Goal: Task Accomplishment & Management: Use online tool/utility

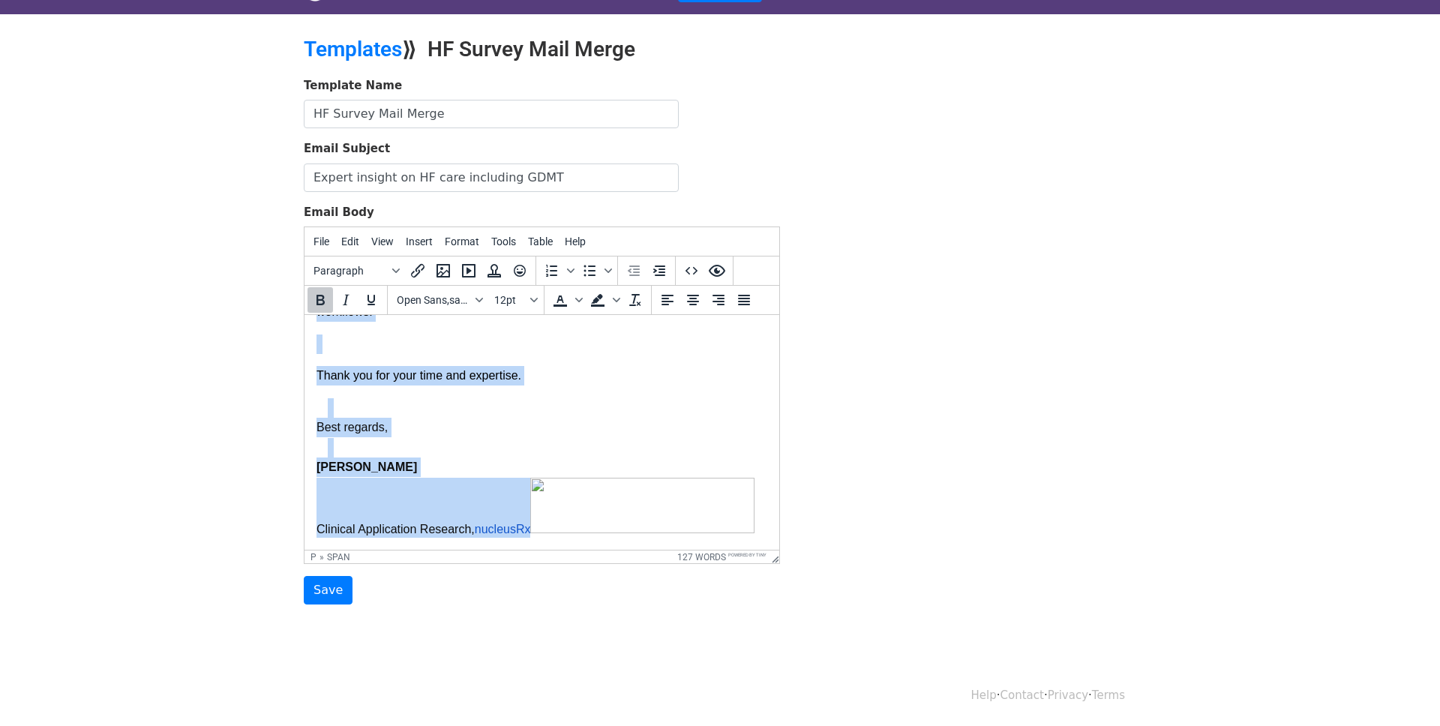
scroll to position [407, 0]
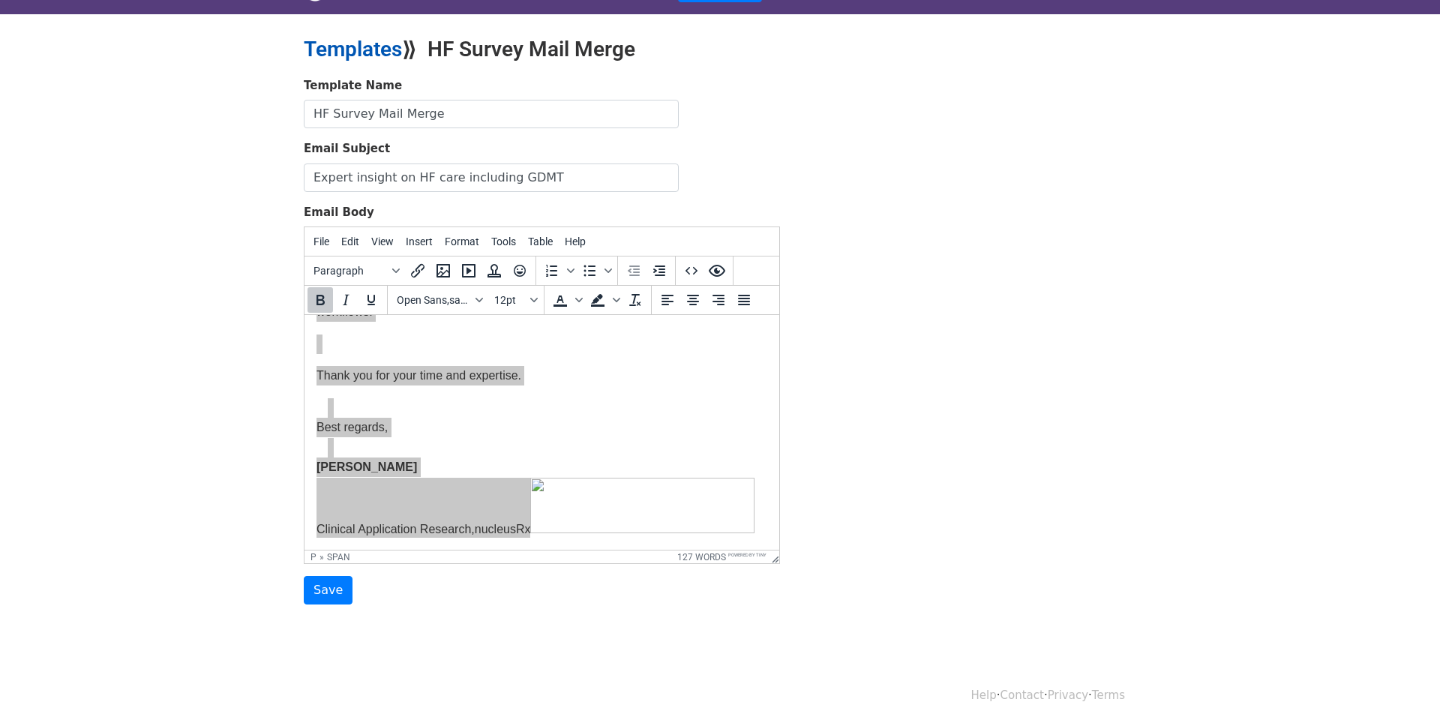
click at [378, 58] on link "Templates" at bounding box center [353, 49] width 98 height 25
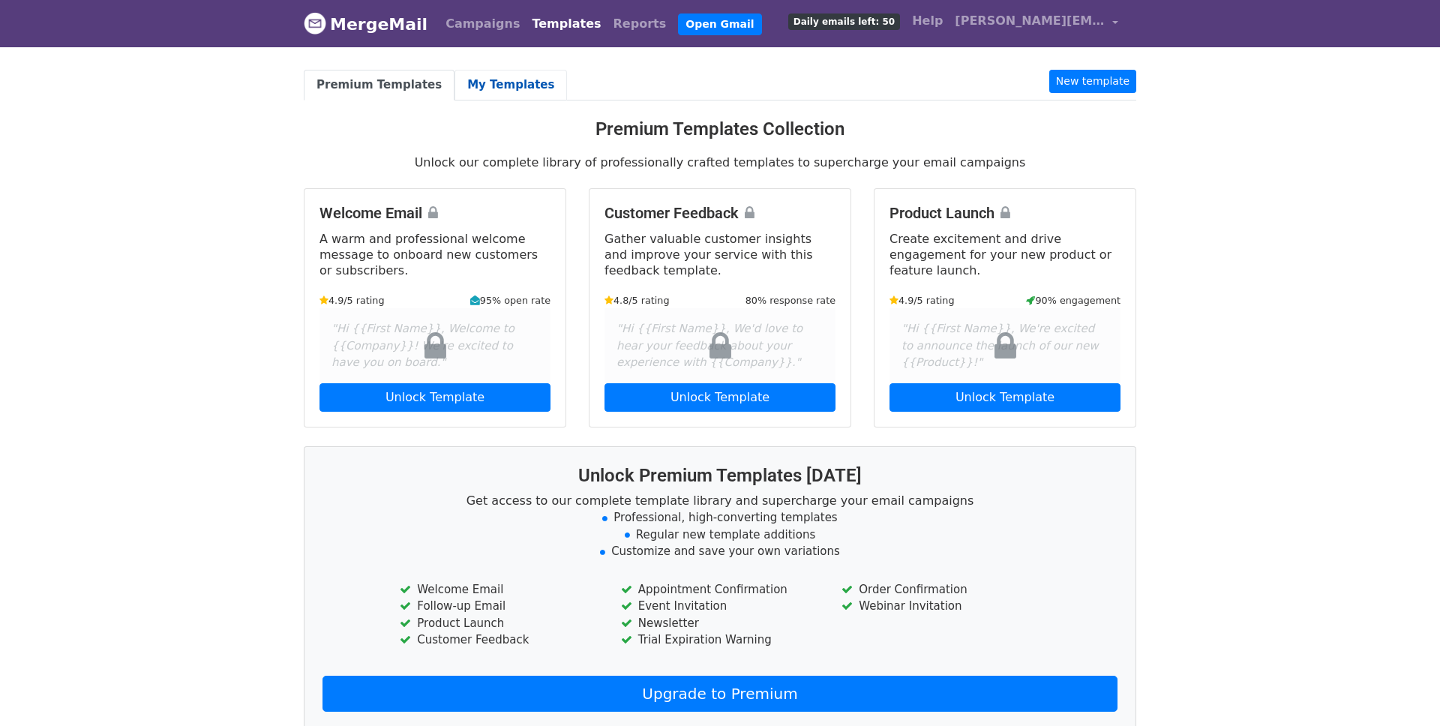
click at [476, 88] on link "My Templates" at bounding box center [511, 85] width 113 height 31
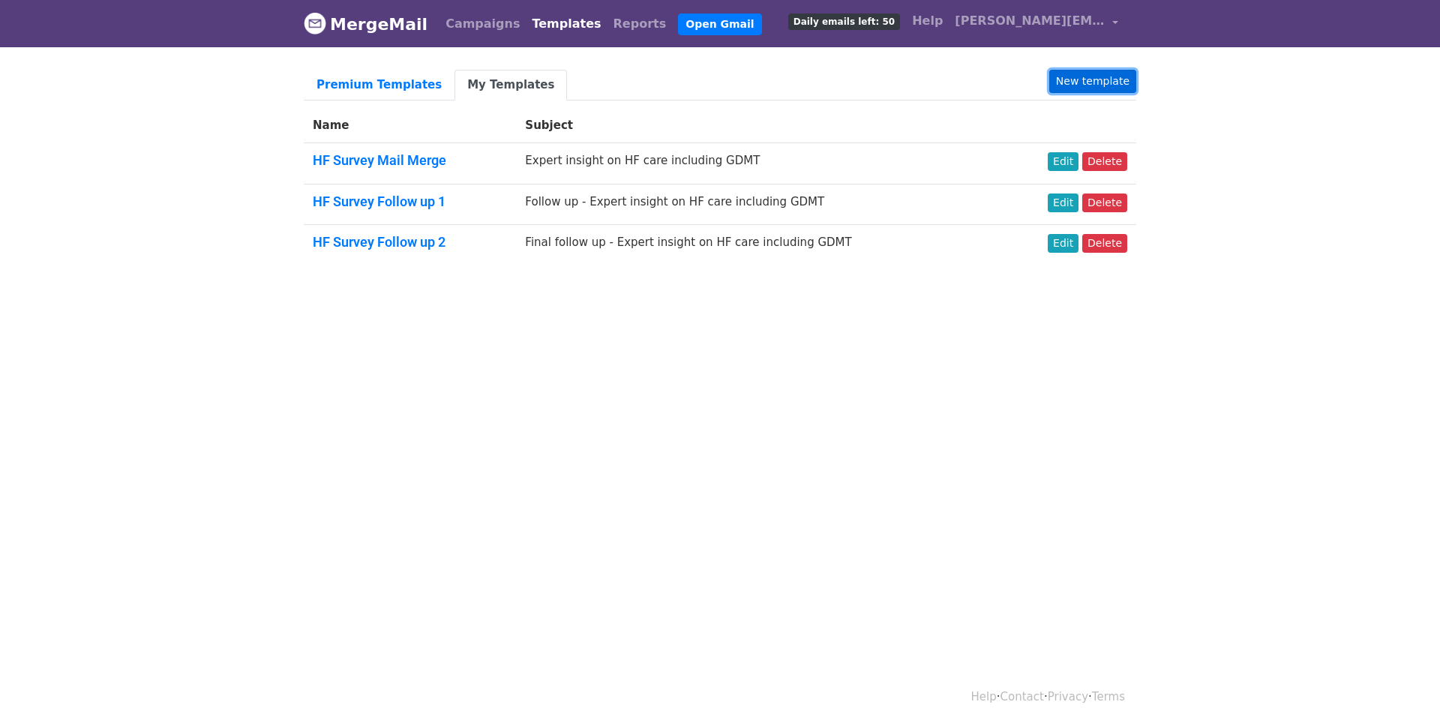
click at [1085, 82] on link "New template" at bounding box center [1093, 81] width 87 height 23
click at [1068, 164] on link "Edit" at bounding box center [1063, 161] width 31 height 19
click at [1097, 83] on link "New template" at bounding box center [1093, 81] width 87 height 23
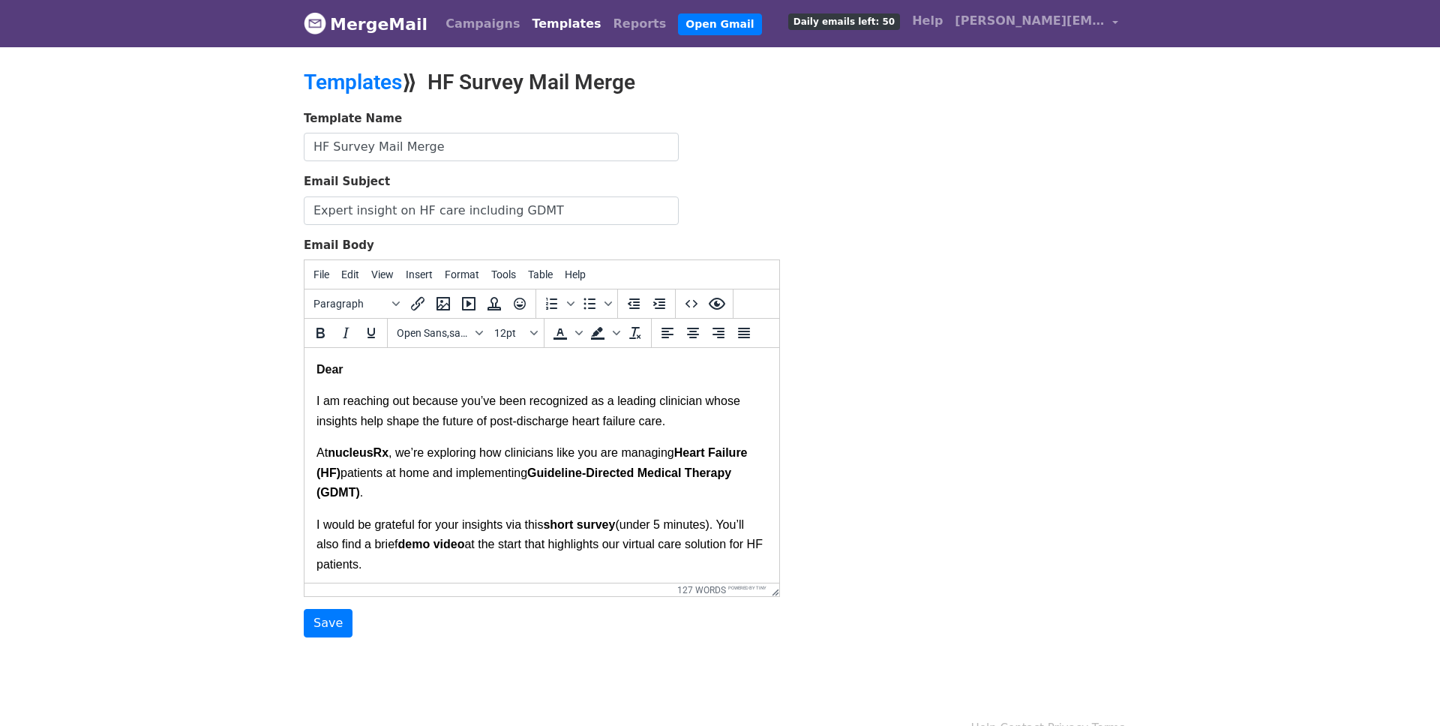
scroll to position [407, 0]
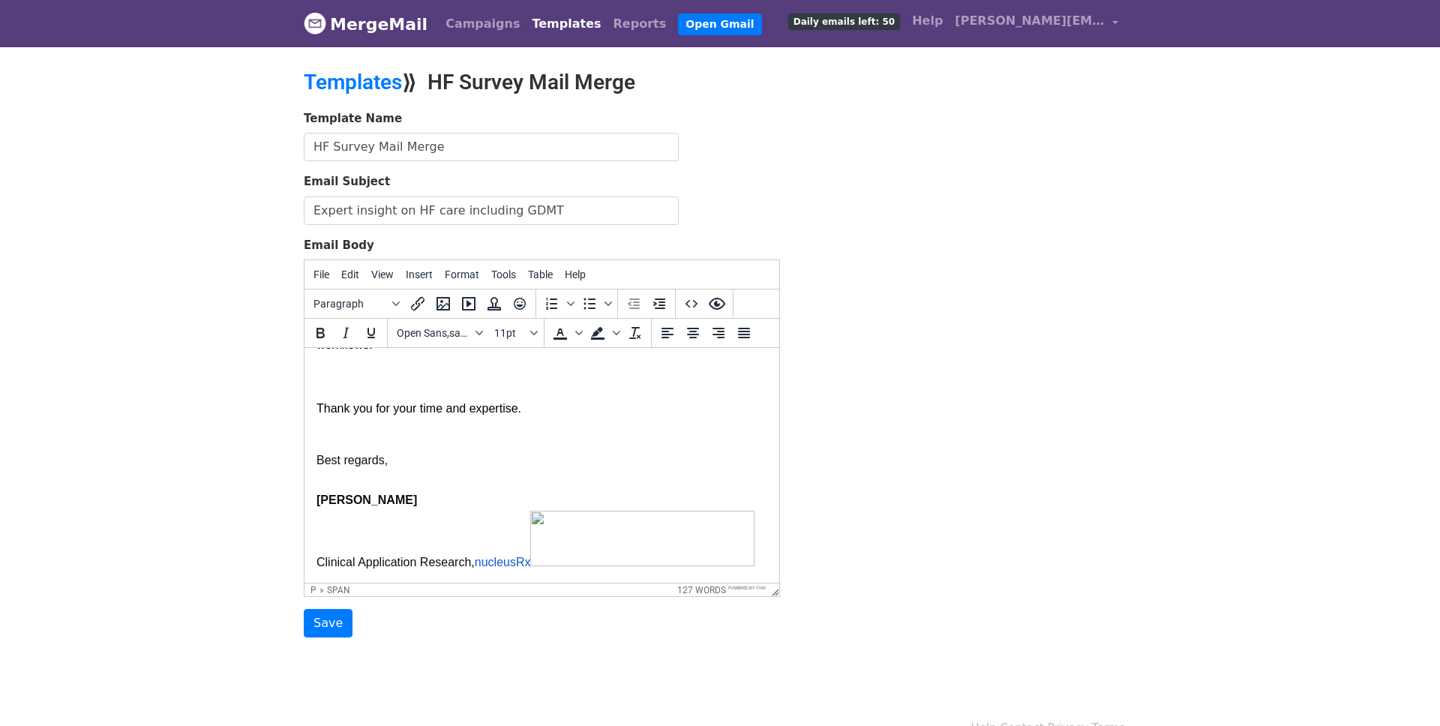
click at [563, 431] on p at bounding box center [548, 441] width 440 height 20
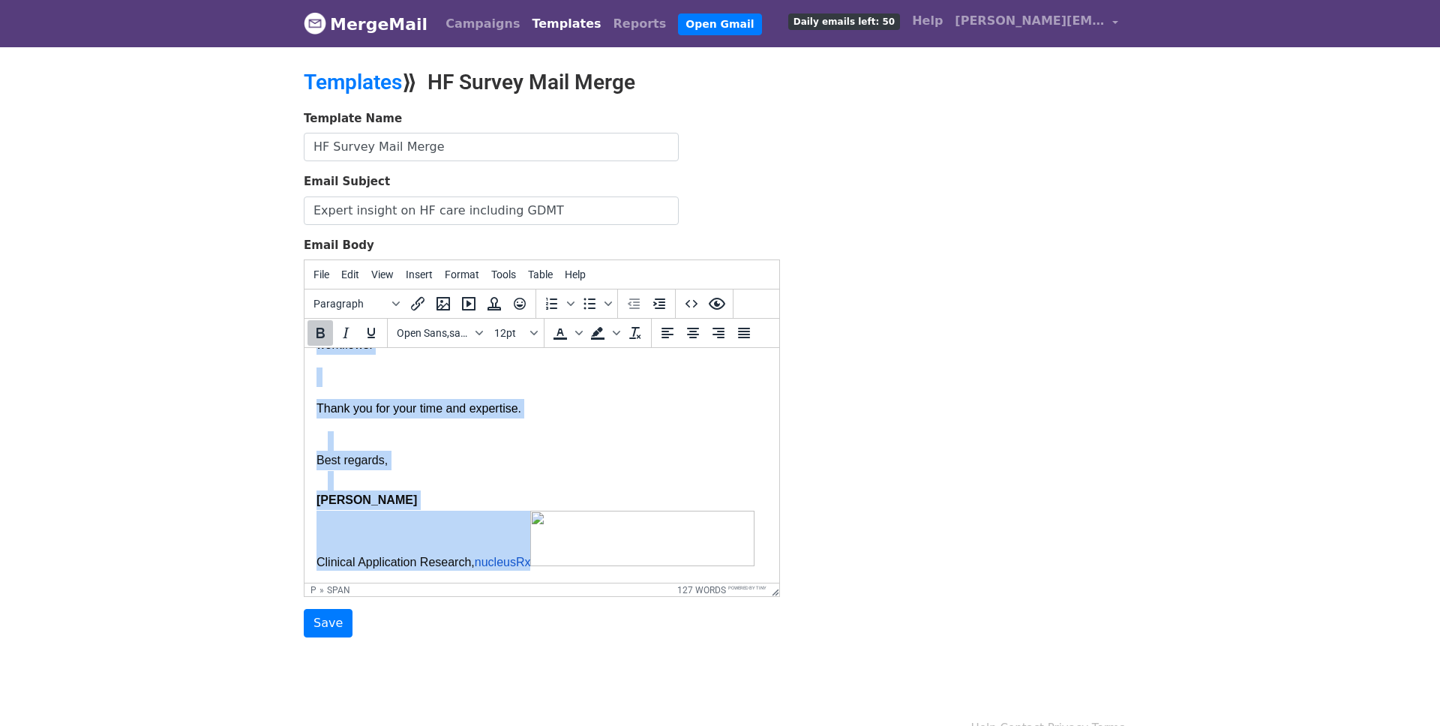
copy body "Dear I am reaching out because you’ve been recognized as a leading clinician wh…"
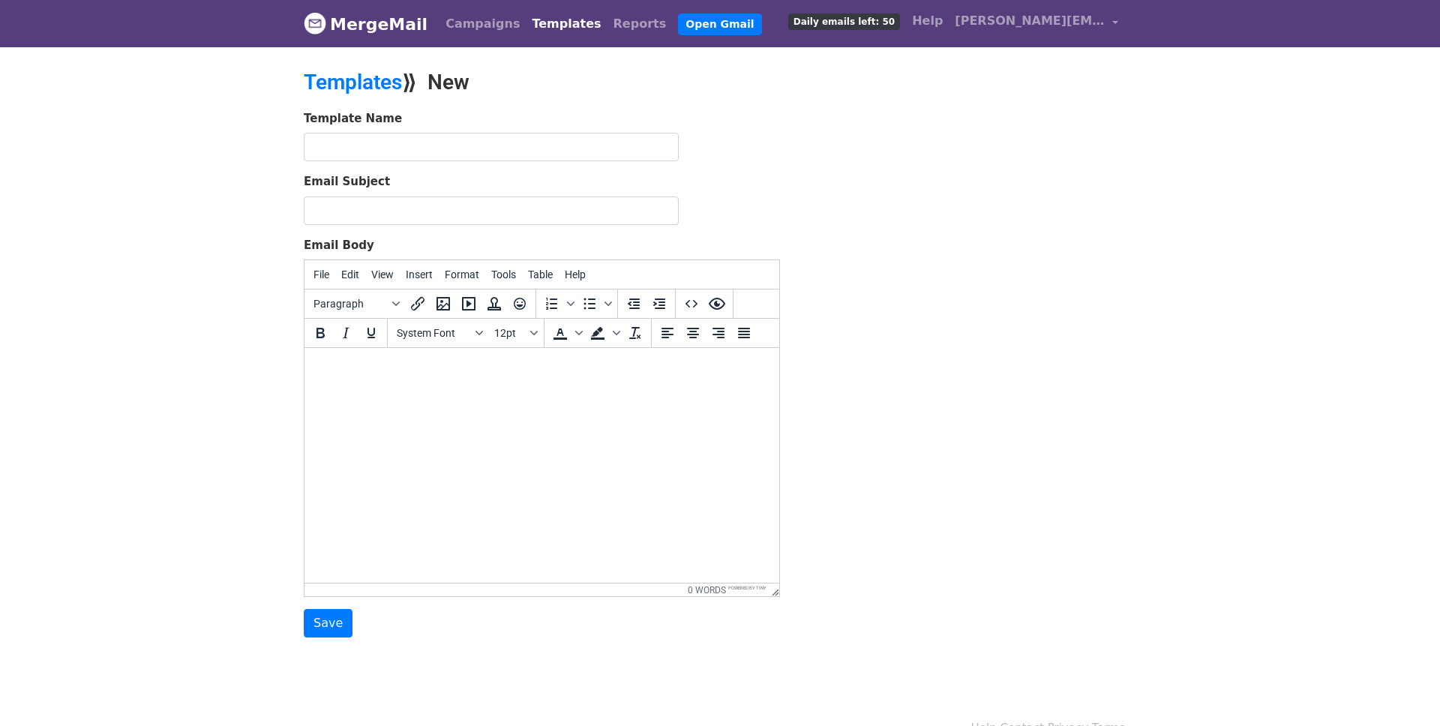
click at [562, 389] on html at bounding box center [542, 368] width 475 height 41
paste body
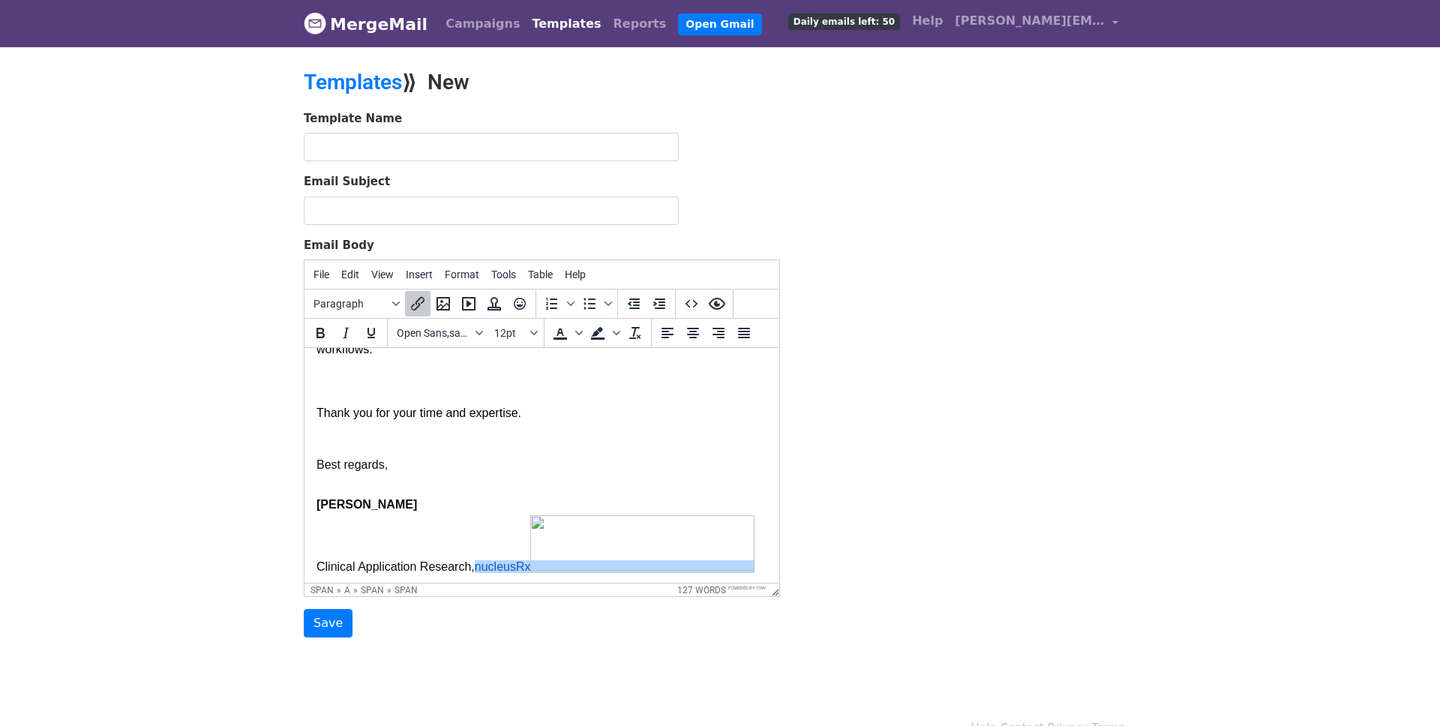
scroll to position [407, 0]
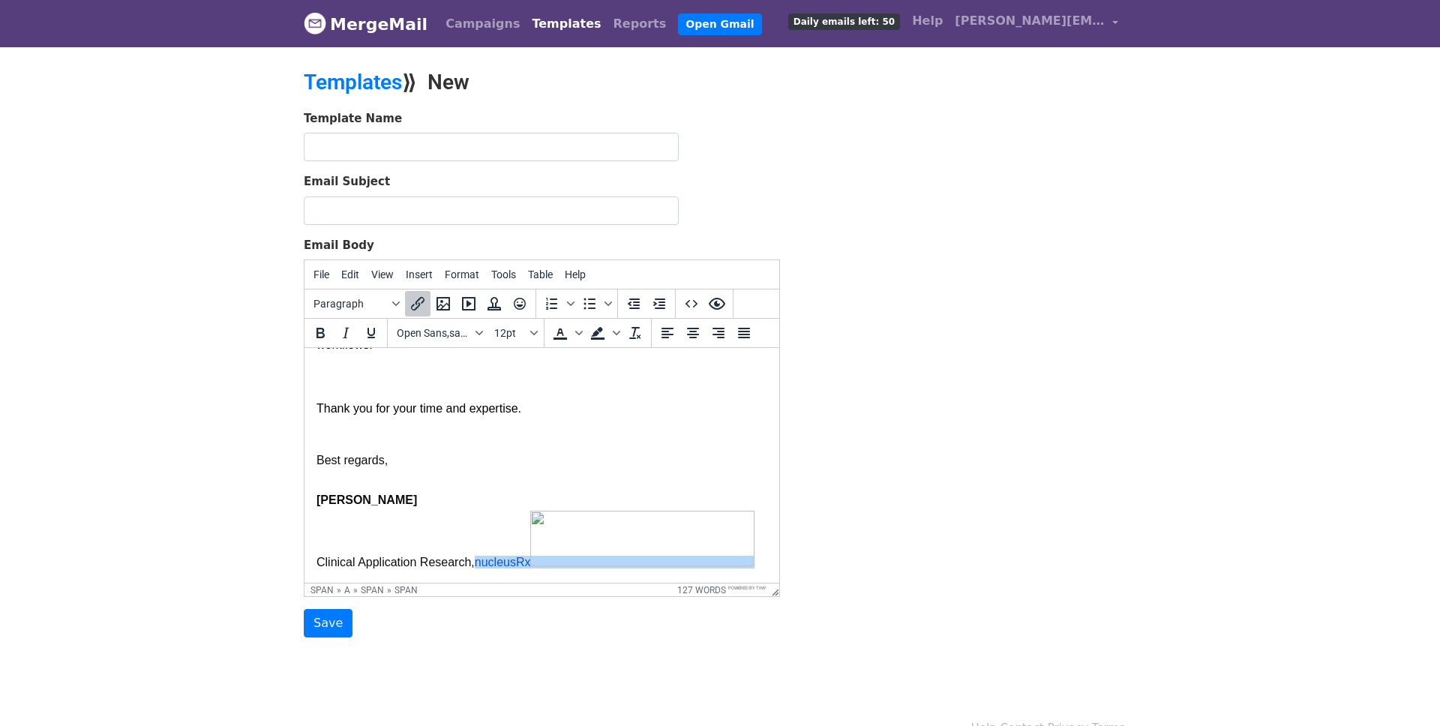
click at [449, 462] on p "Best regards," at bounding box center [542, 461] width 451 height 20
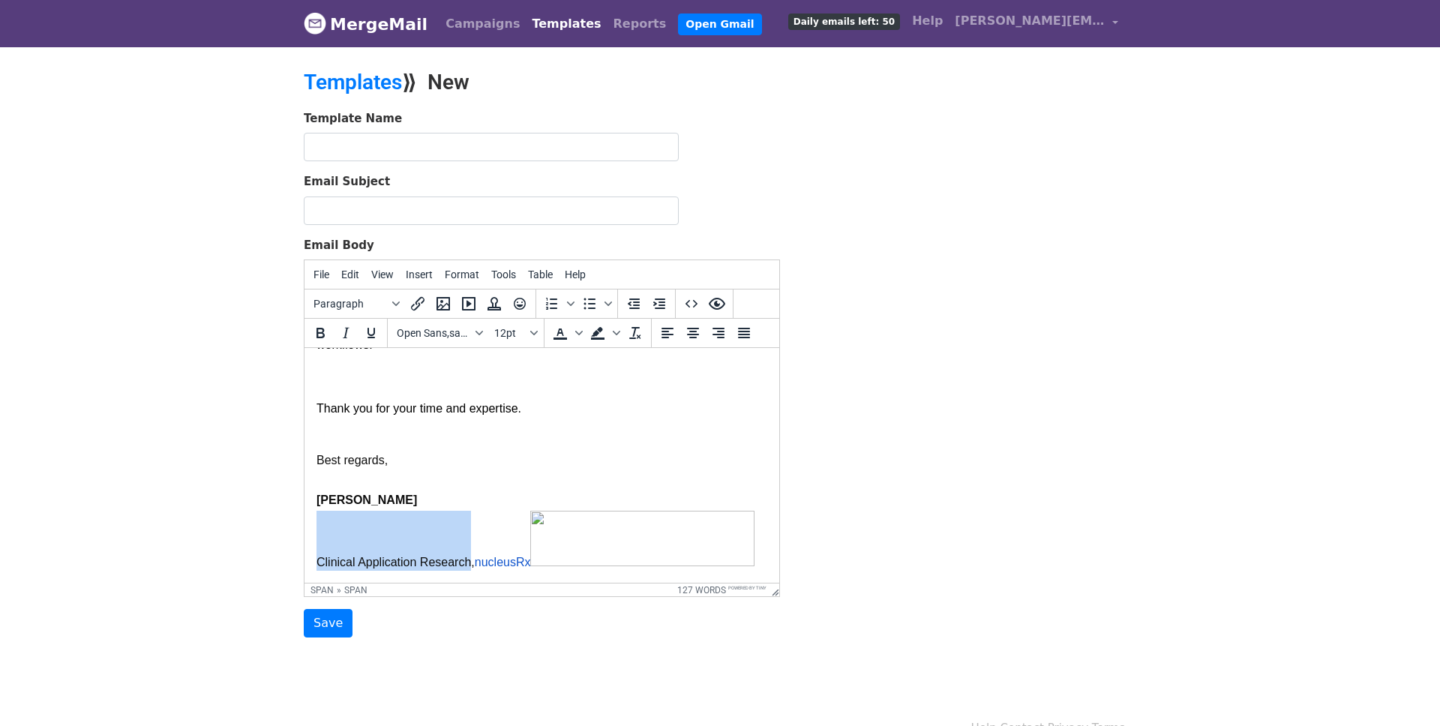
drag, startPoint x: 470, startPoint y: 560, endPoint x: 318, endPoint y: 558, distance: 152.3
click at [318, 558] on span "Clinical Application Research," at bounding box center [396, 562] width 158 height 13
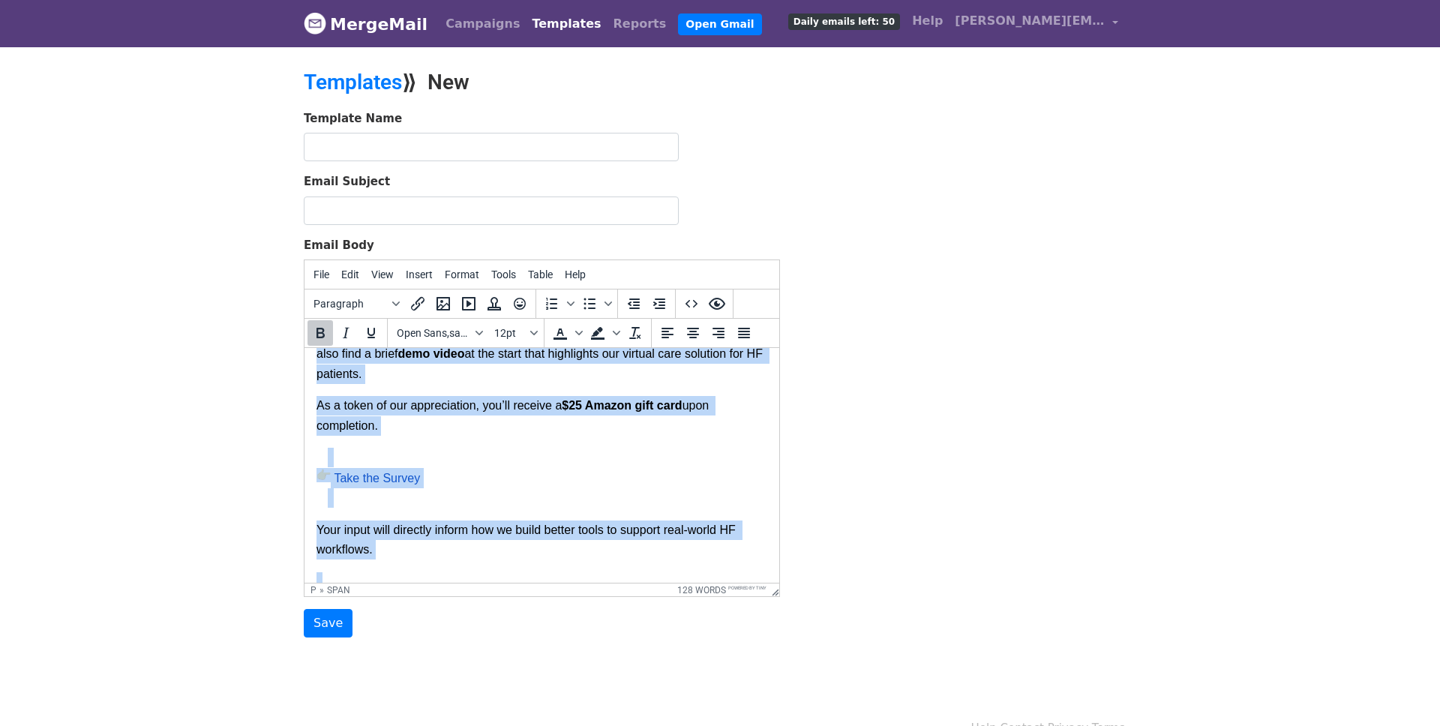
scroll to position [0, 0]
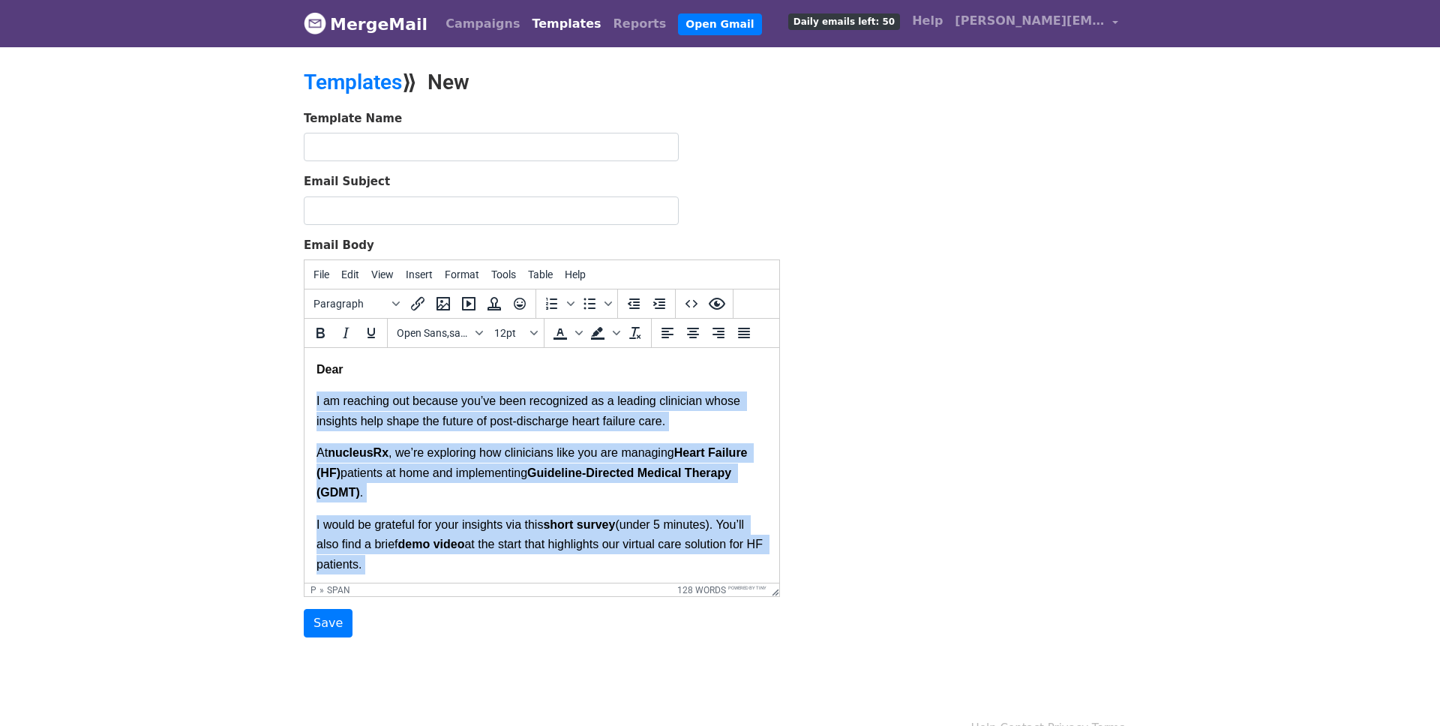
drag, startPoint x: 542, startPoint y: 449, endPoint x: 311, endPoint y: 400, distance: 237.0
click at [311, 400] on html "Dear I am reaching out because you’ve been recognized as a leading clinician wh…" at bounding box center [542, 671] width 475 height 647
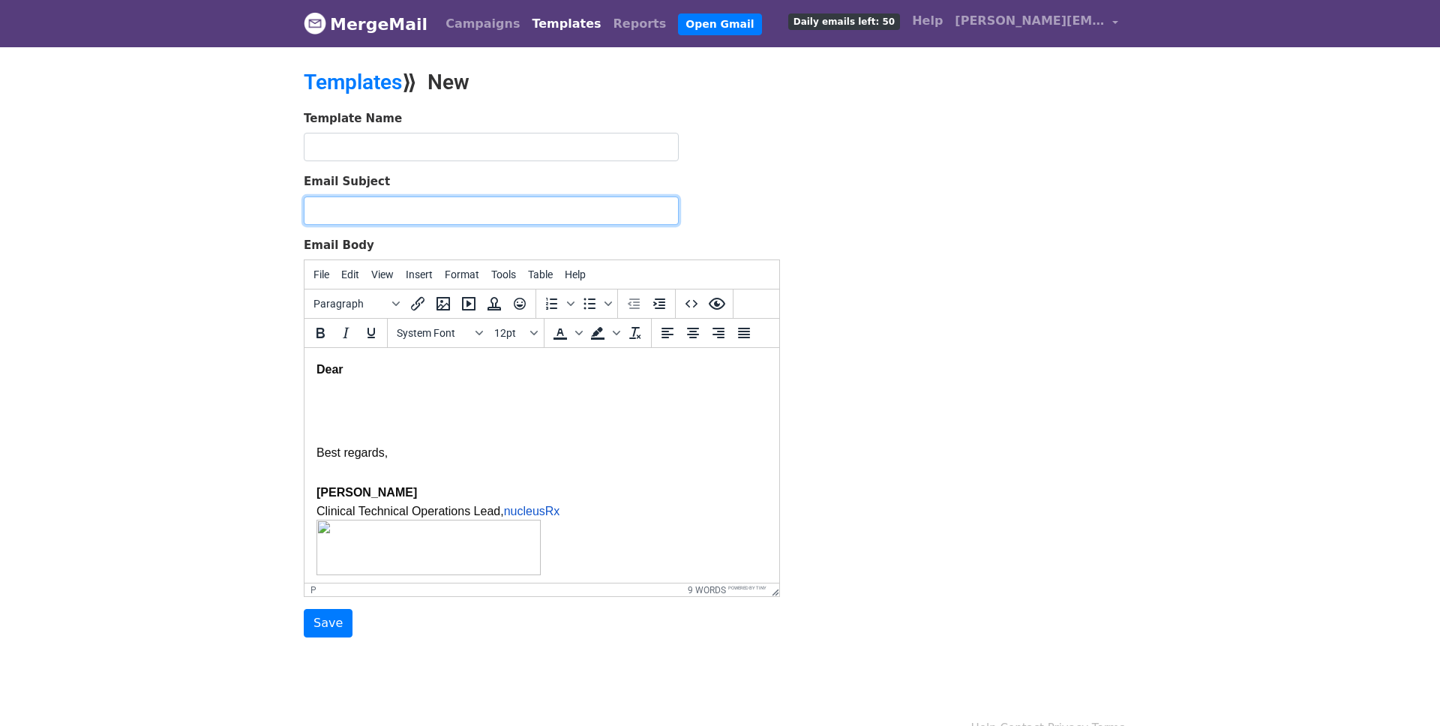
click at [456, 202] on input "Email Subject" at bounding box center [491, 211] width 375 height 29
type input "Application Status Update"
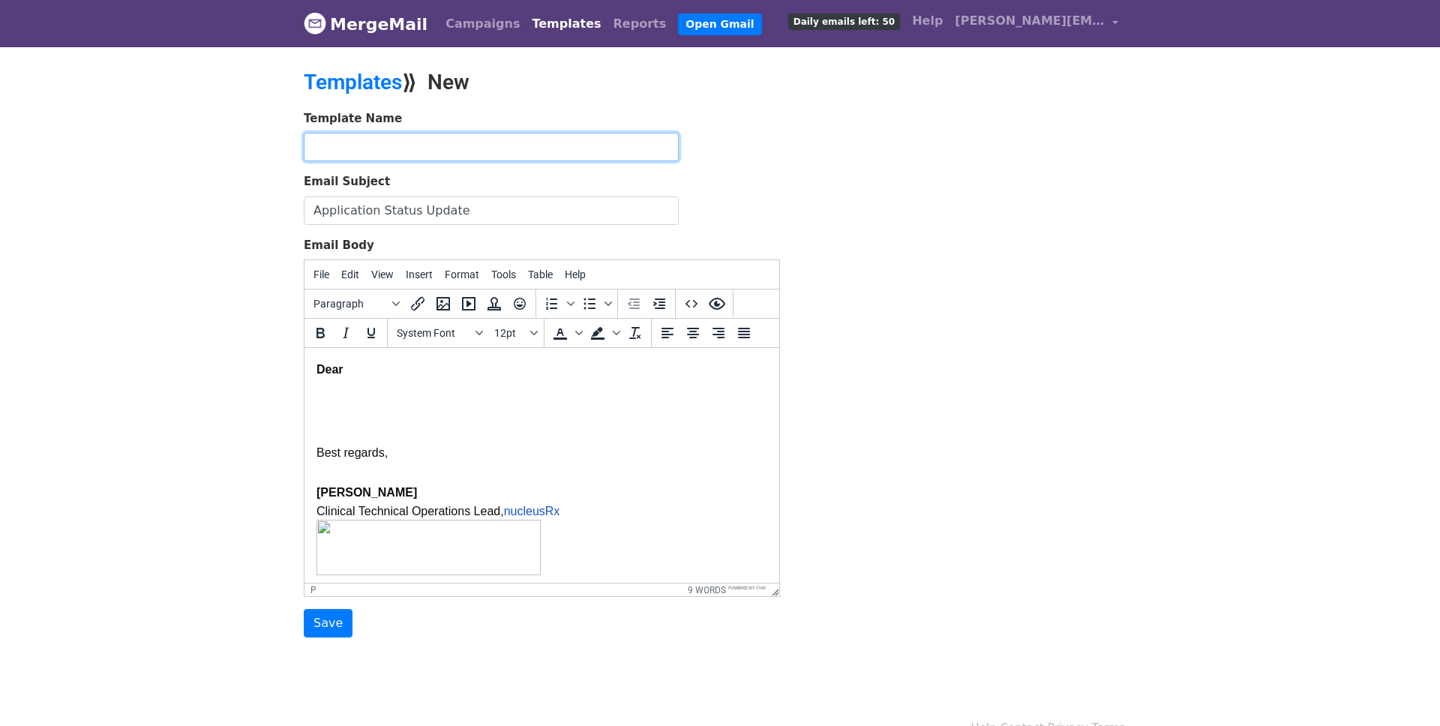
click at [466, 149] on input "text" at bounding box center [491, 147] width 375 height 29
type input "A"
type input "Screening interview"
click at [497, 402] on p at bounding box center [542, 396] width 451 height 32
click at [473, 369] on p "Dear" at bounding box center [542, 370] width 451 height 20
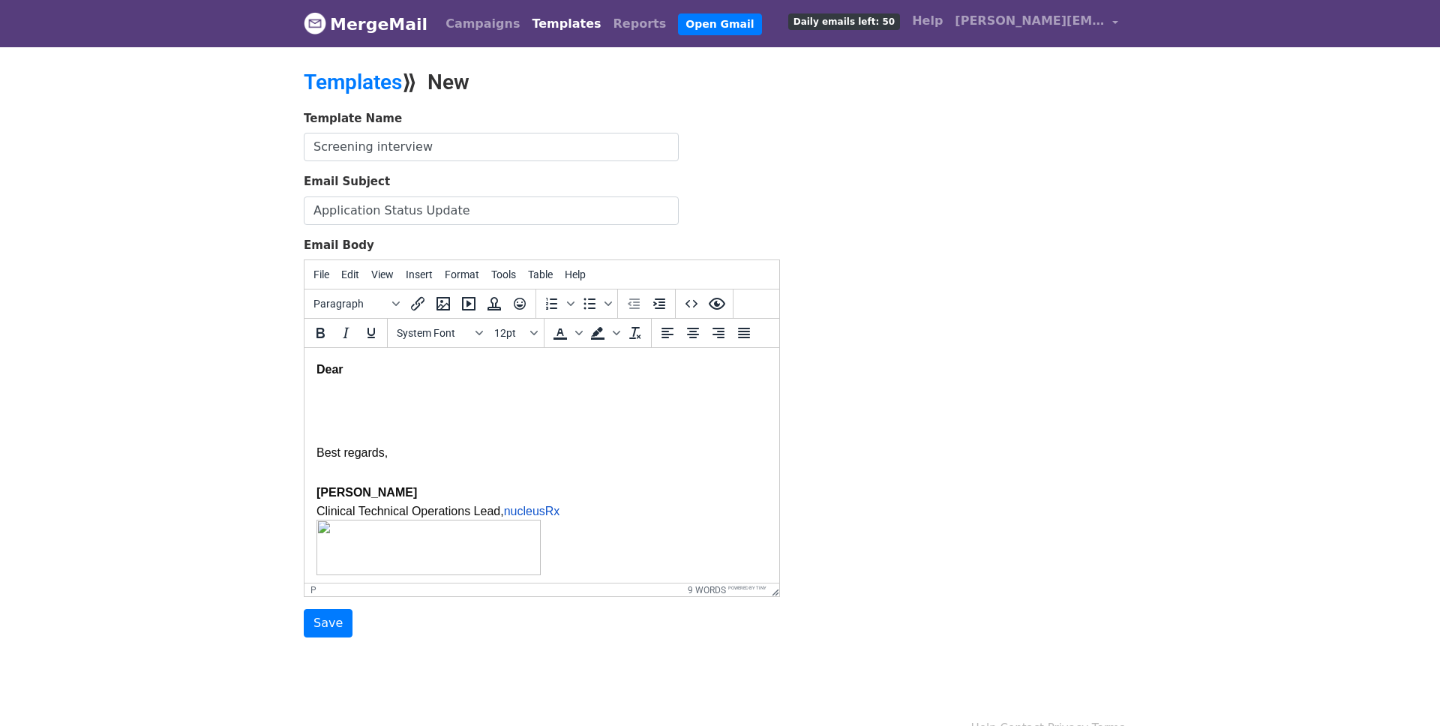
click at [431, 392] on p at bounding box center [542, 396] width 451 height 32
drag, startPoint x: 342, startPoint y: 370, endPoint x: 311, endPoint y: 369, distance: 30.8
click at [311, 369] on html "Dear Best regards, Vibhan Mudoi Clinical Technical Operations Lead, nucleusRx" at bounding box center [542, 470] width 475 height 245
click at [319, 331] on icon "Bold" at bounding box center [320, 333] width 18 height 18
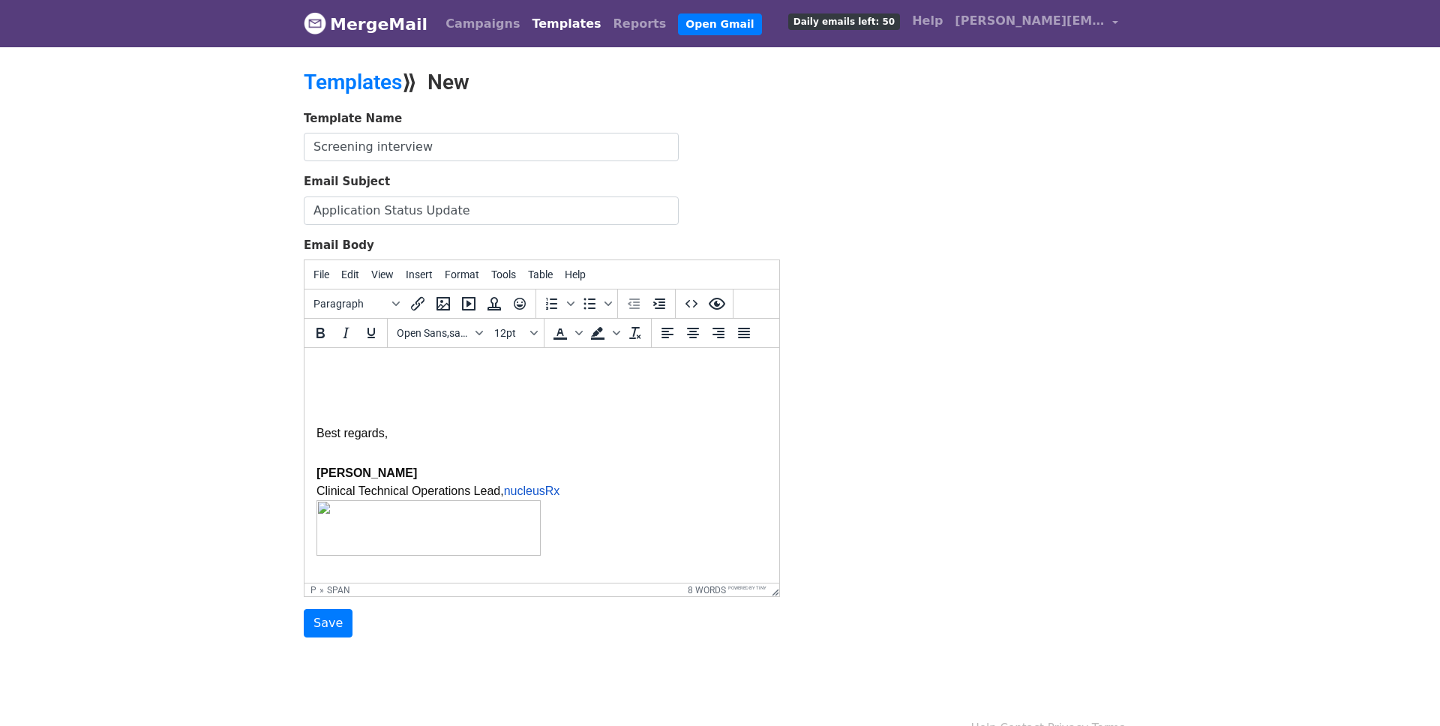
click at [385, 431] on span "Best regards," at bounding box center [352, 433] width 71 height 13
drag, startPoint x: 389, startPoint y: 432, endPoint x: 311, endPoint y: 431, distance: 77.3
click at [311, 431] on html "Best regards, Vibhan Mudoi Clinical Technical Operations Lead, nucleusRx" at bounding box center [542, 460] width 475 height 224
click at [347, 365] on p at bounding box center [542, 376] width 451 height 32
click at [342, 359] on html "Best, Vibhan Mudoi Clinical Technical Operations Lead, nucleusRx" at bounding box center [542, 460] width 475 height 224
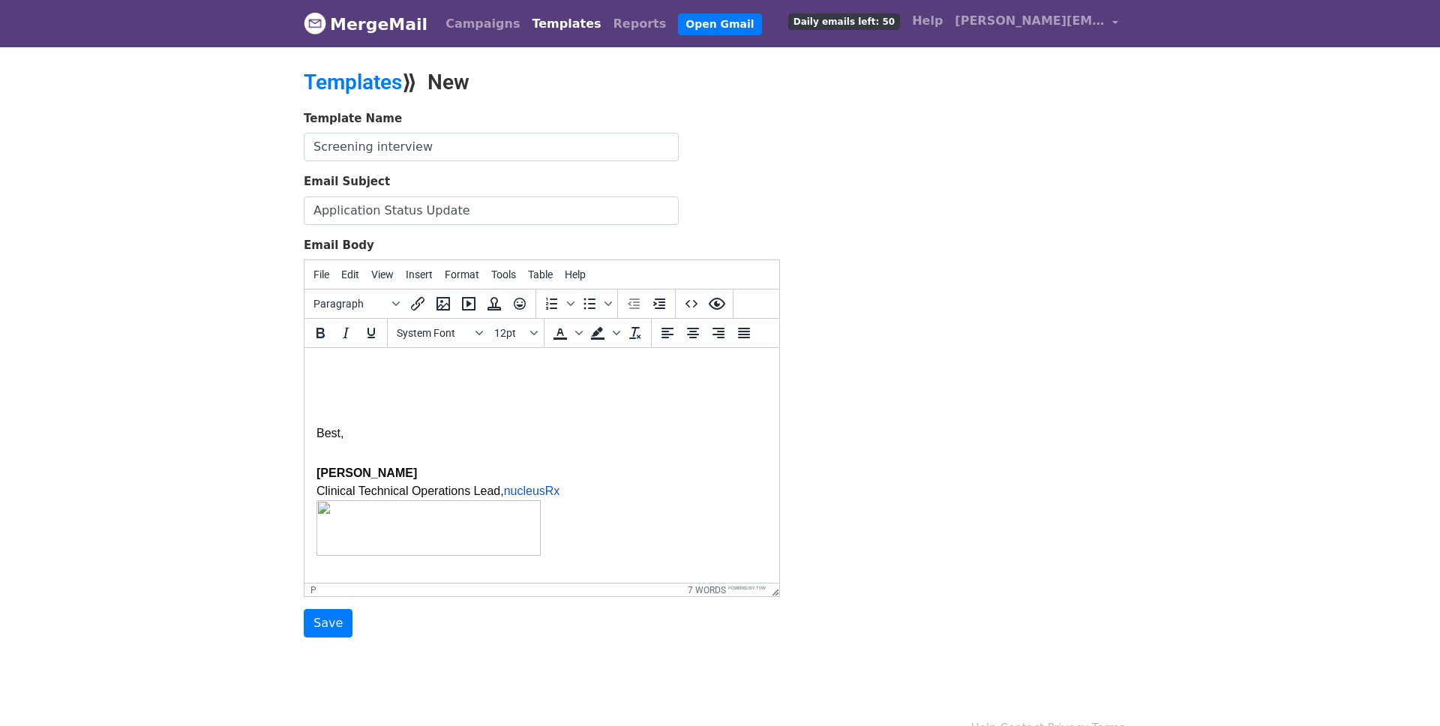
click at [322, 356] on html "Best, Vibhan Mudoi Clinical Technical Operations Lead, nucleusRx" at bounding box center [542, 460] width 475 height 224
click at [322, 361] on p at bounding box center [542, 376] width 451 height 32
click at [332, 376] on p at bounding box center [542, 376] width 451 height 32
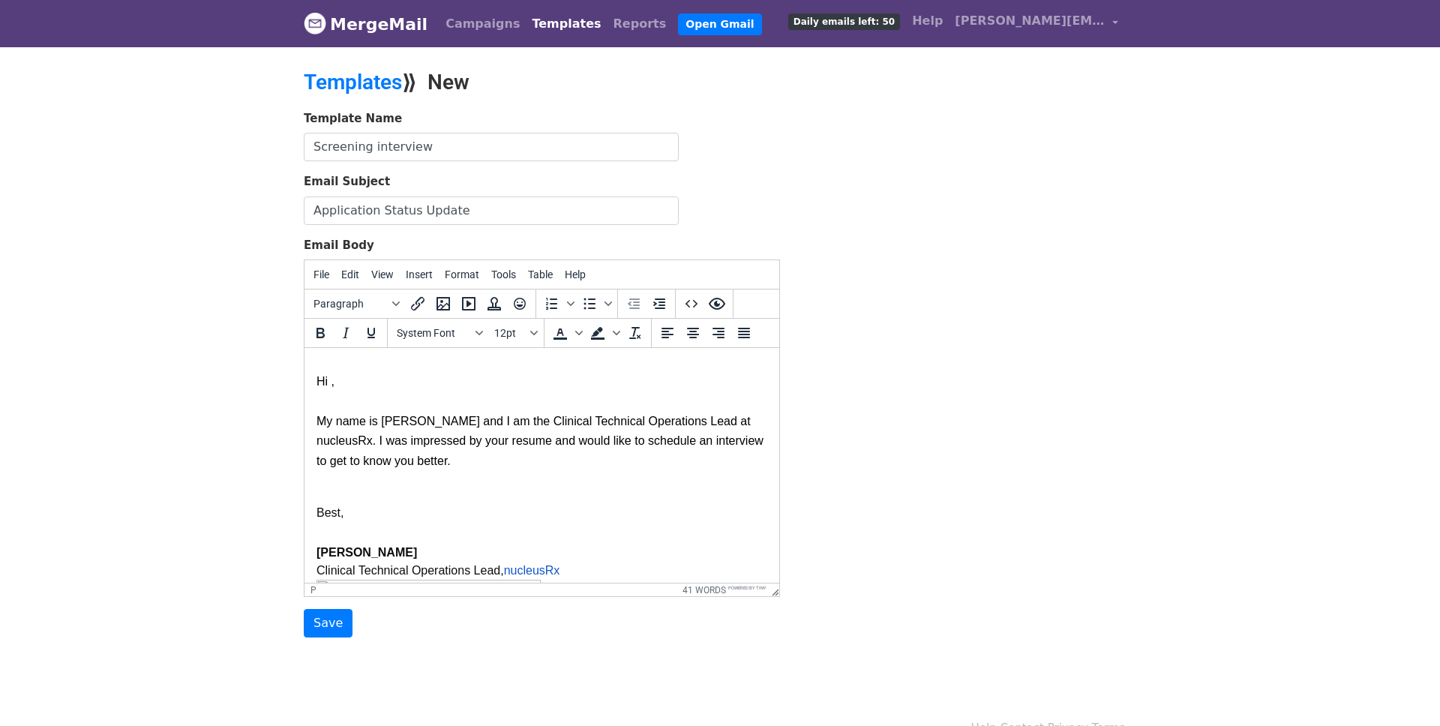
click at [416, 527] on p at bounding box center [548, 533] width 440 height 20
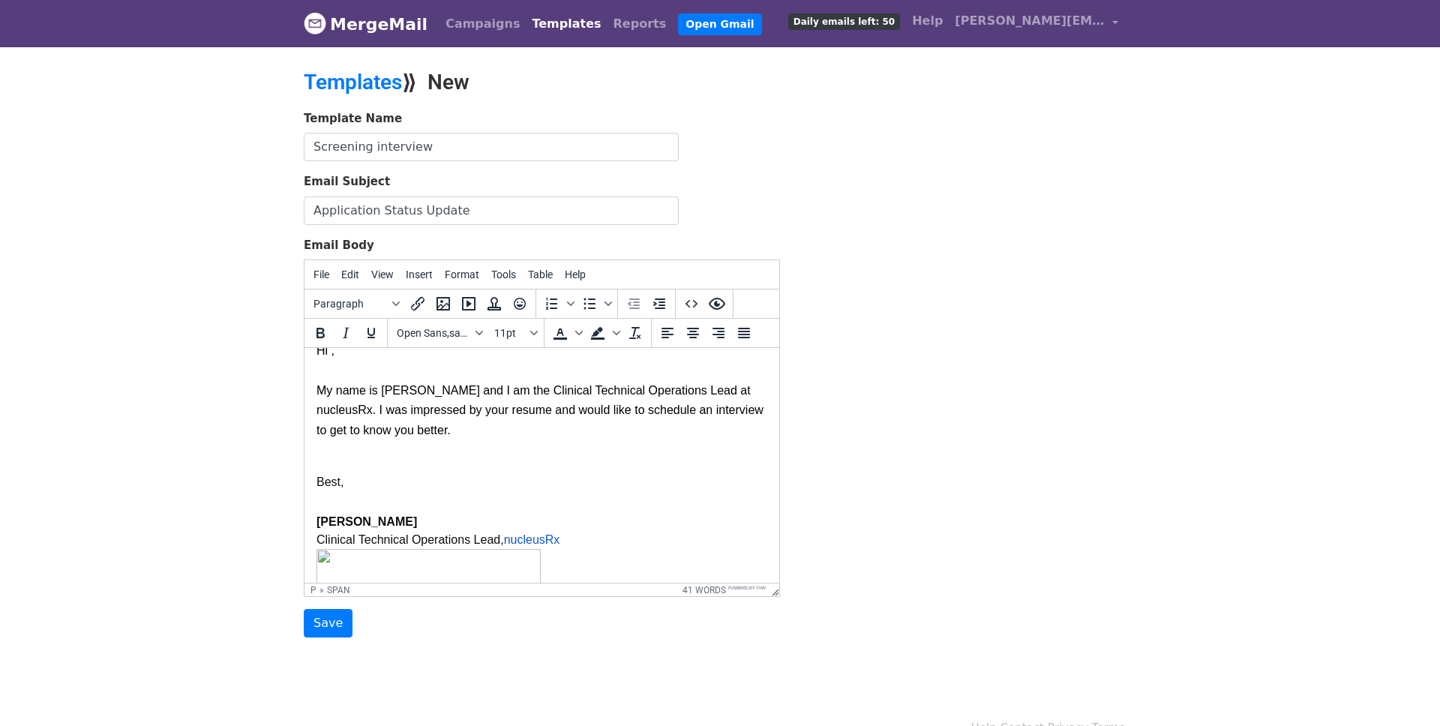
scroll to position [18, 0]
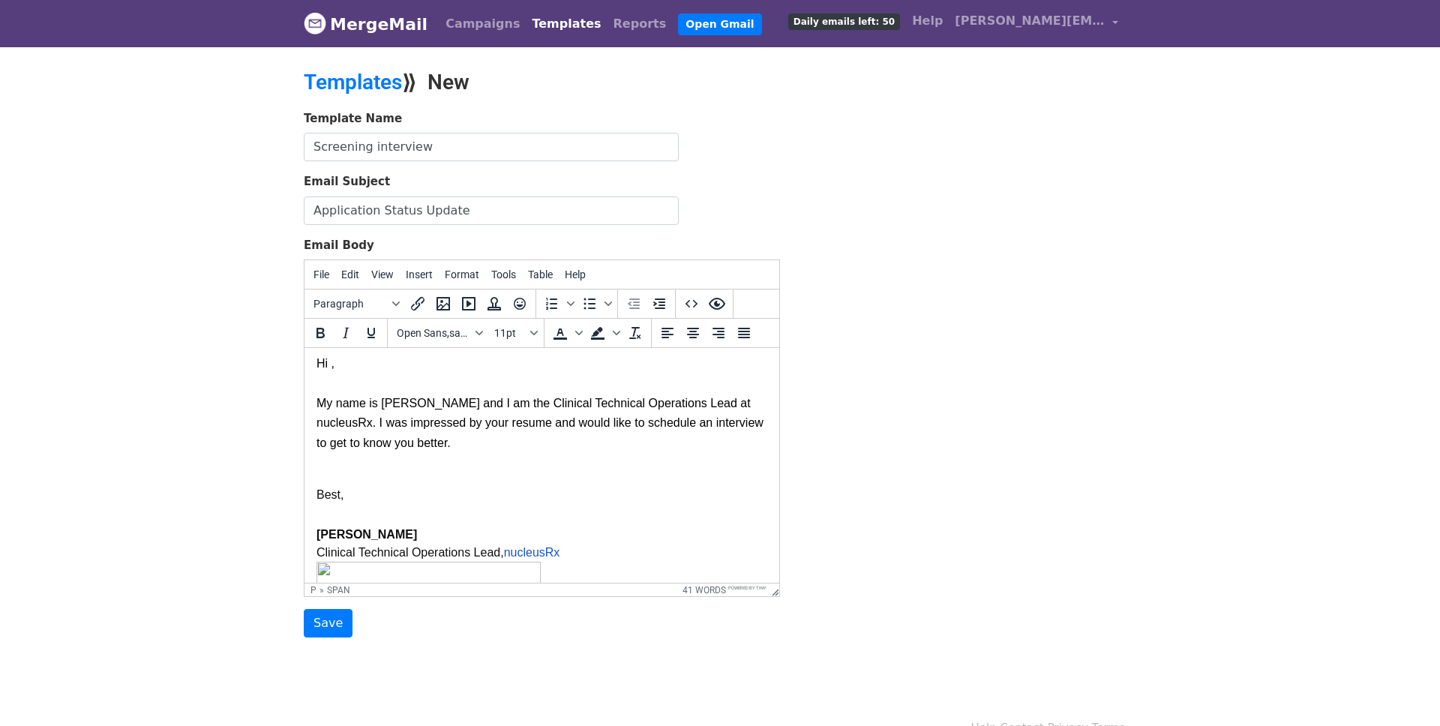
click at [455, 441] on p "Hi , My name is Vibhan and I am the Clinical Technical Operations Lead at nucle…" at bounding box center [542, 397] width 451 height 111
click at [647, 424] on p "Hi , My name is Vibhan and I am the Clinical Technical Operations Lead at nucle…" at bounding box center [542, 397] width 451 height 111
click at [576, 440] on p "Hi , My name is Vibhan and I am the Clinical Technical Operations Lead at nucle…" at bounding box center [542, 397] width 451 height 111
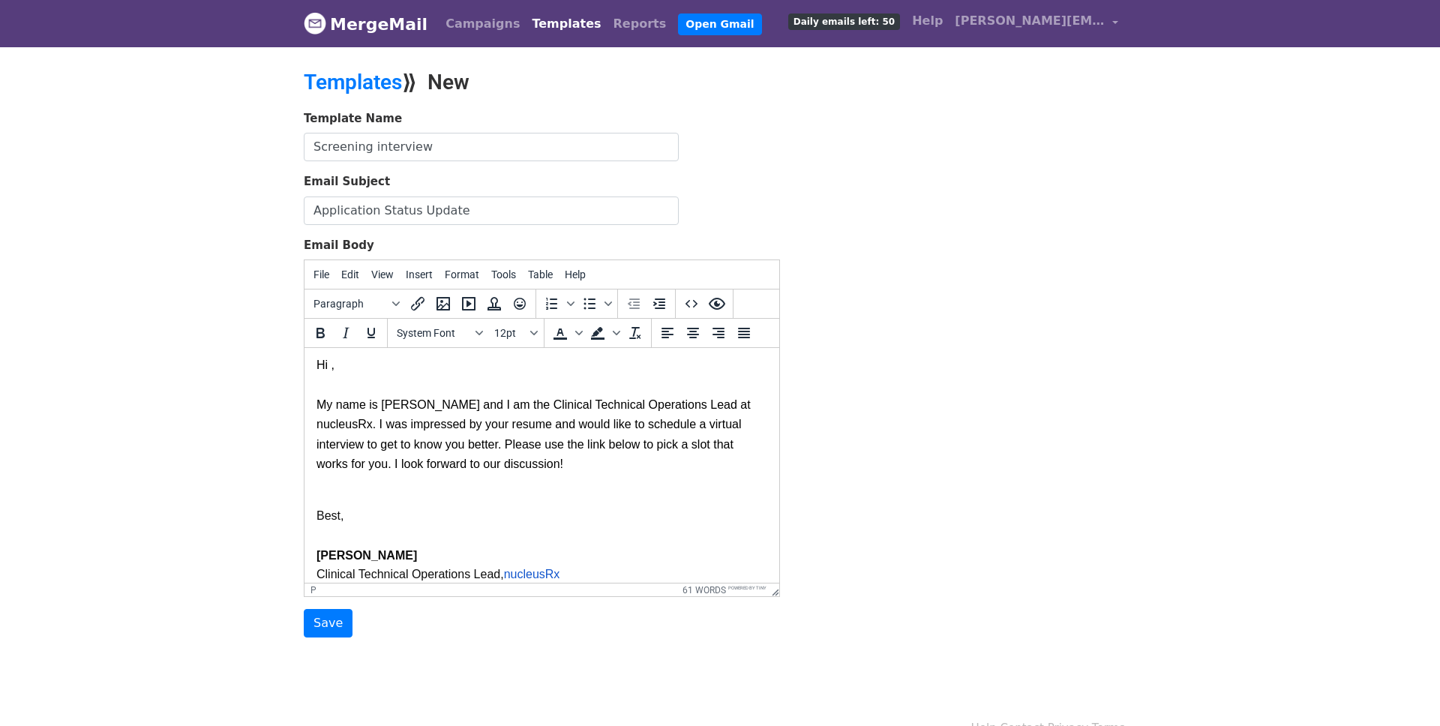
scroll to position [0, 0]
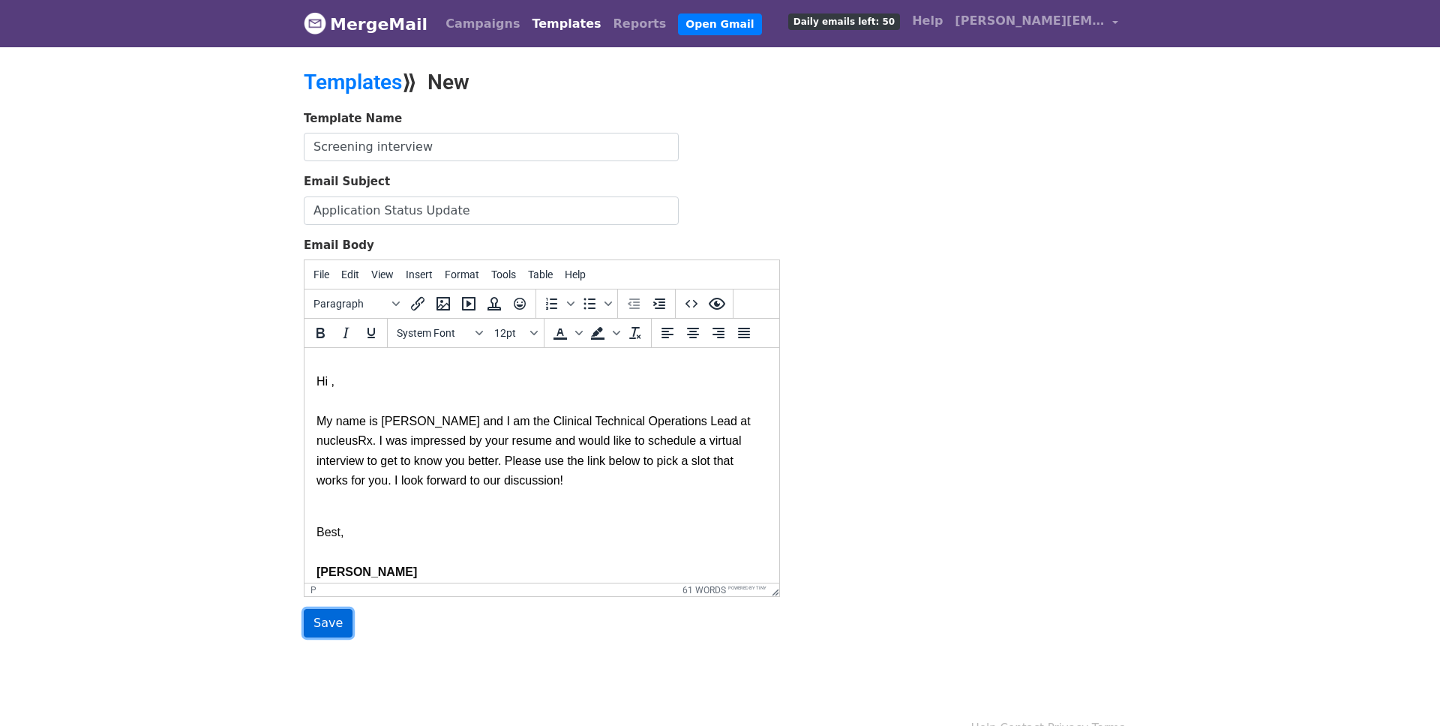
click at [320, 626] on input "Save" at bounding box center [328, 623] width 49 height 29
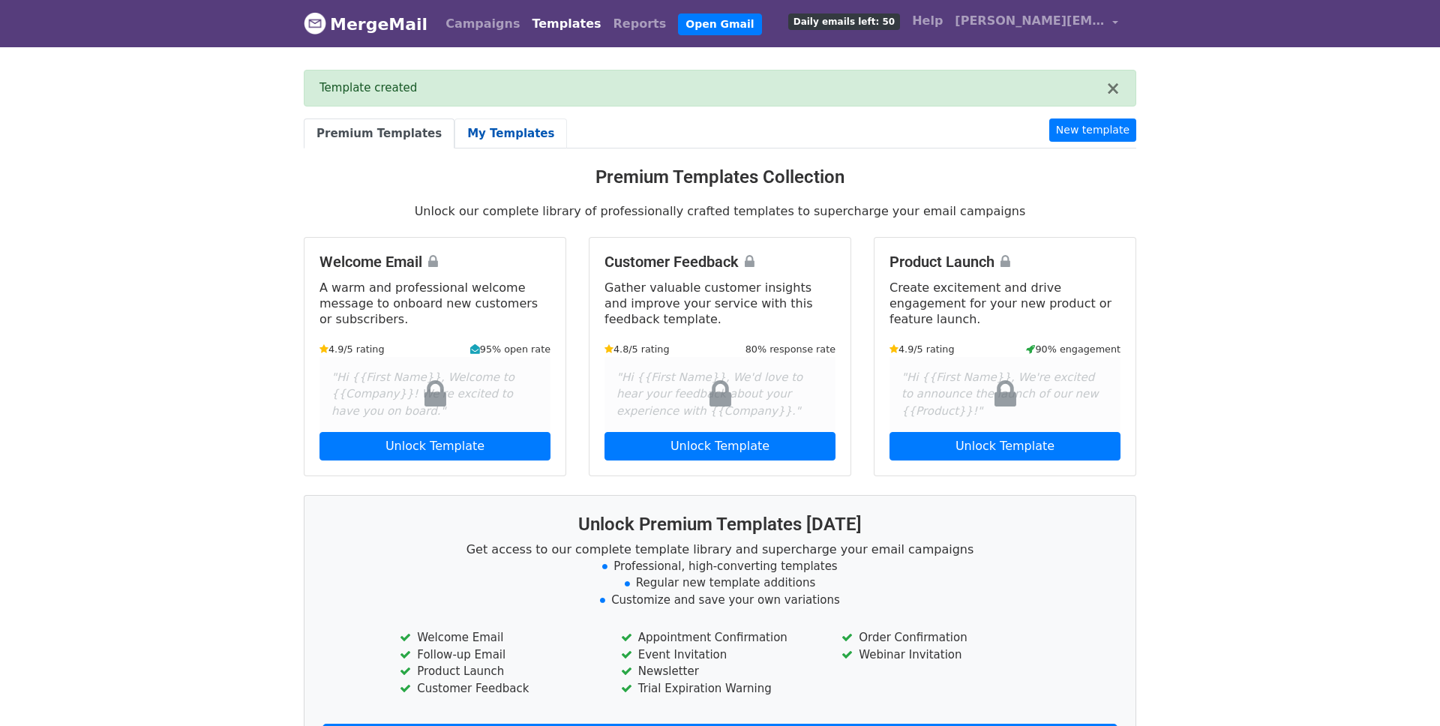
click at [514, 131] on link "My Templates" at bounding box center [511, 134] width 113 height 31
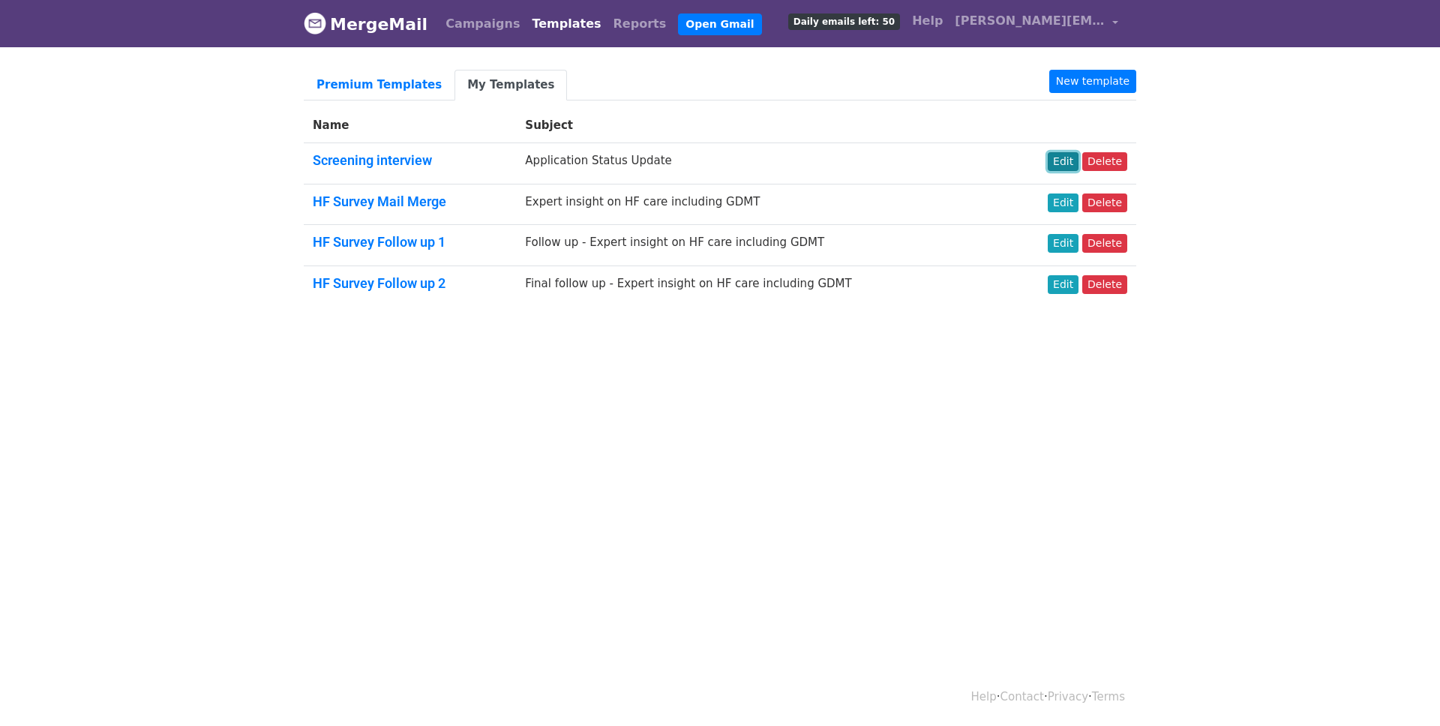
click at [1074, 164] on link "Edit" at bounding box center [1063, 161] width 31 height 19
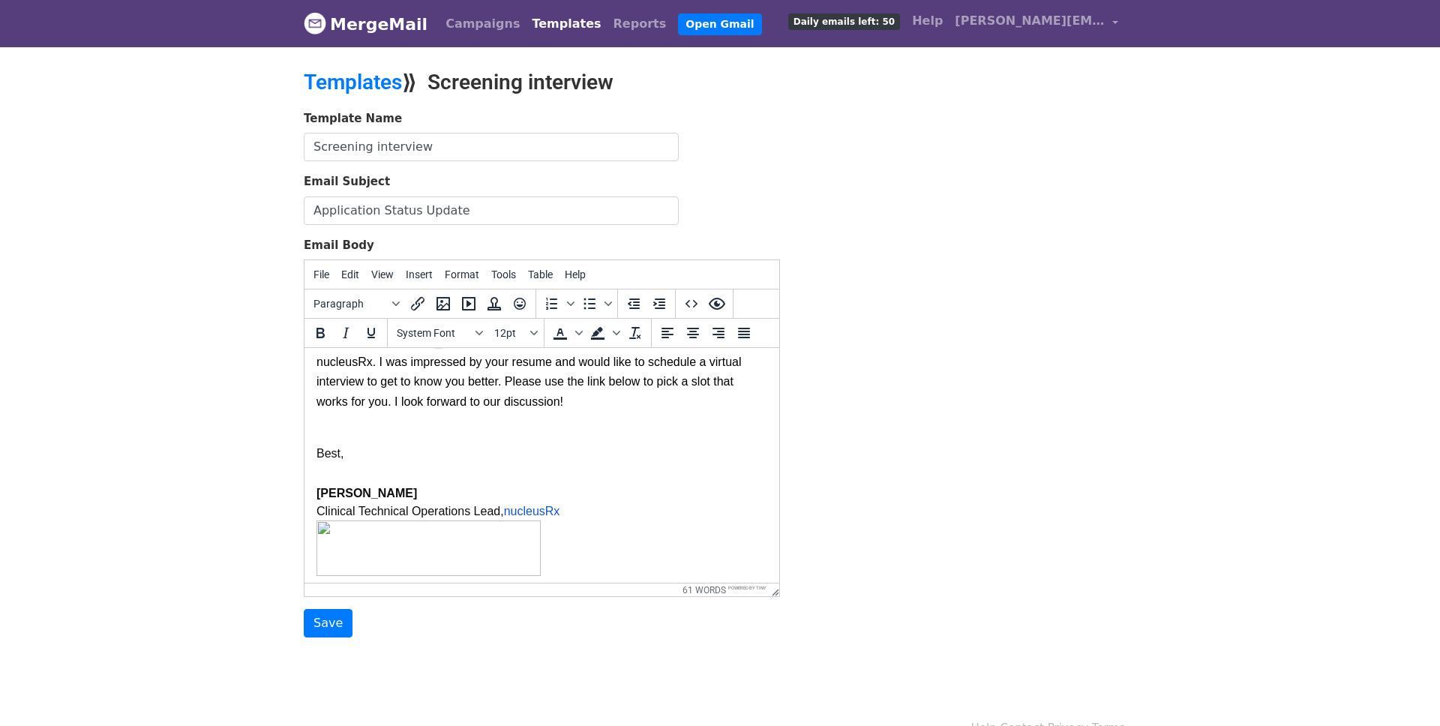
scroll to position [111, 0]
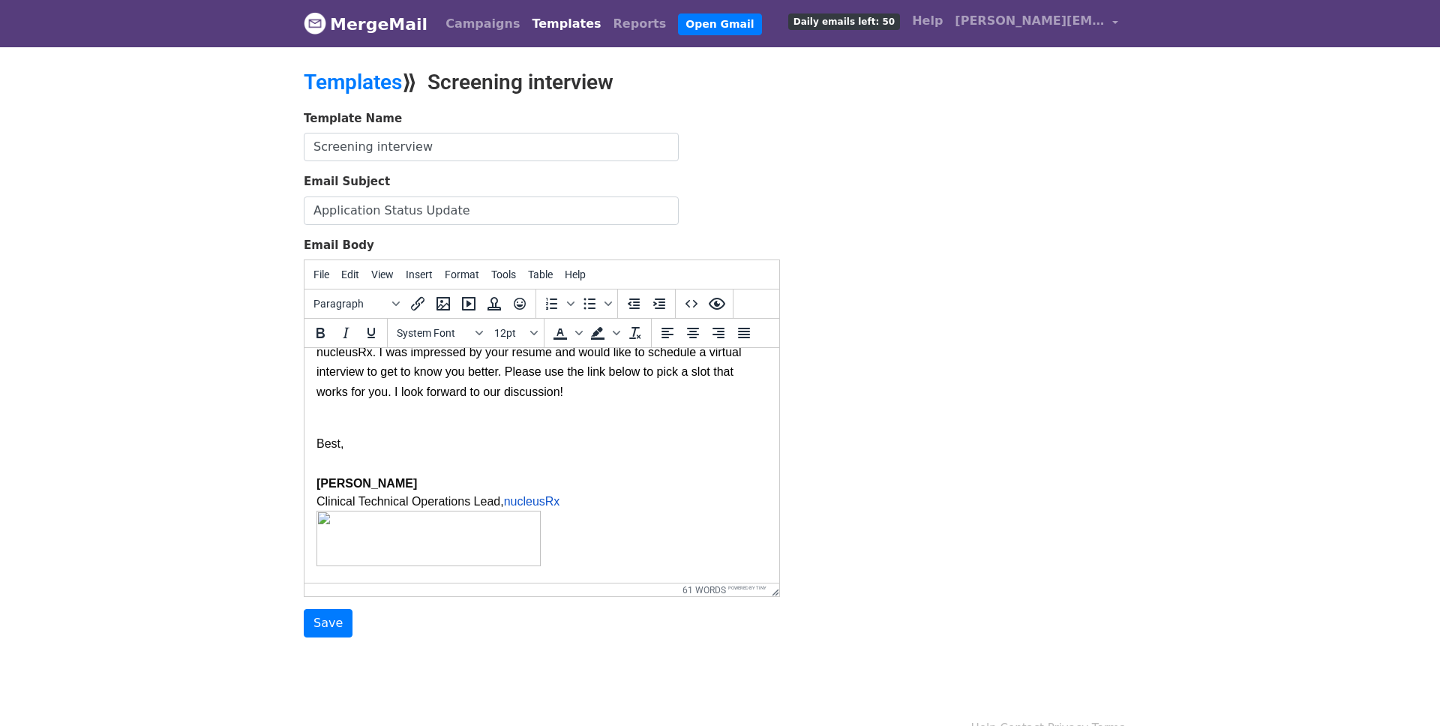
click at [376, 407] on body "Hi , My name is Vibhan and I am the Clinical Technical Operations Lead at nucle…" at bounding box center [542, 411] width 451 height 320
click at [513, 388] on p "Hi , My name is Vibhan and I am the Clinical Technical Operations Lead at nucle…" at bounding box center [542, 336] width 451 height 131
click at [351, 400] on p "Hi , My name is Vibhan and I am the Clinical Technical Operations Lead at nucle…" at bounding box center [542, 336] width 451 height 131
click at [333, 419] on p at bounding box center [548, 424] width 440 height 20
click at [318, 413] on body "Hi , My name is Vibhan and I am the Clinical Technical Operations Lead at nucle…" at bounding box center [542, 411] width 451 height 320
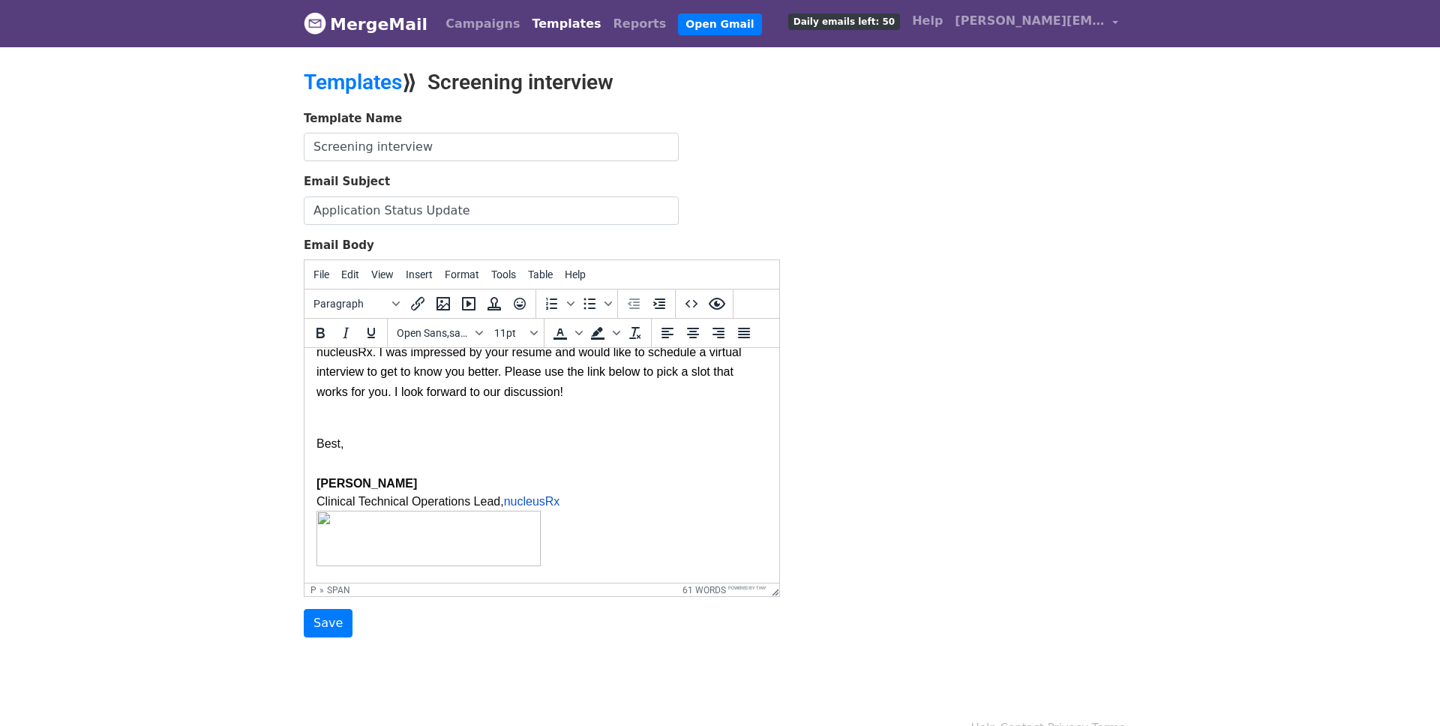
click at [315, 413] on html "Hi , My name is Vibhan and I am the Clinical Technical Operations Lead at nucle…" at bounding box center [542, 411] width 475 height 344
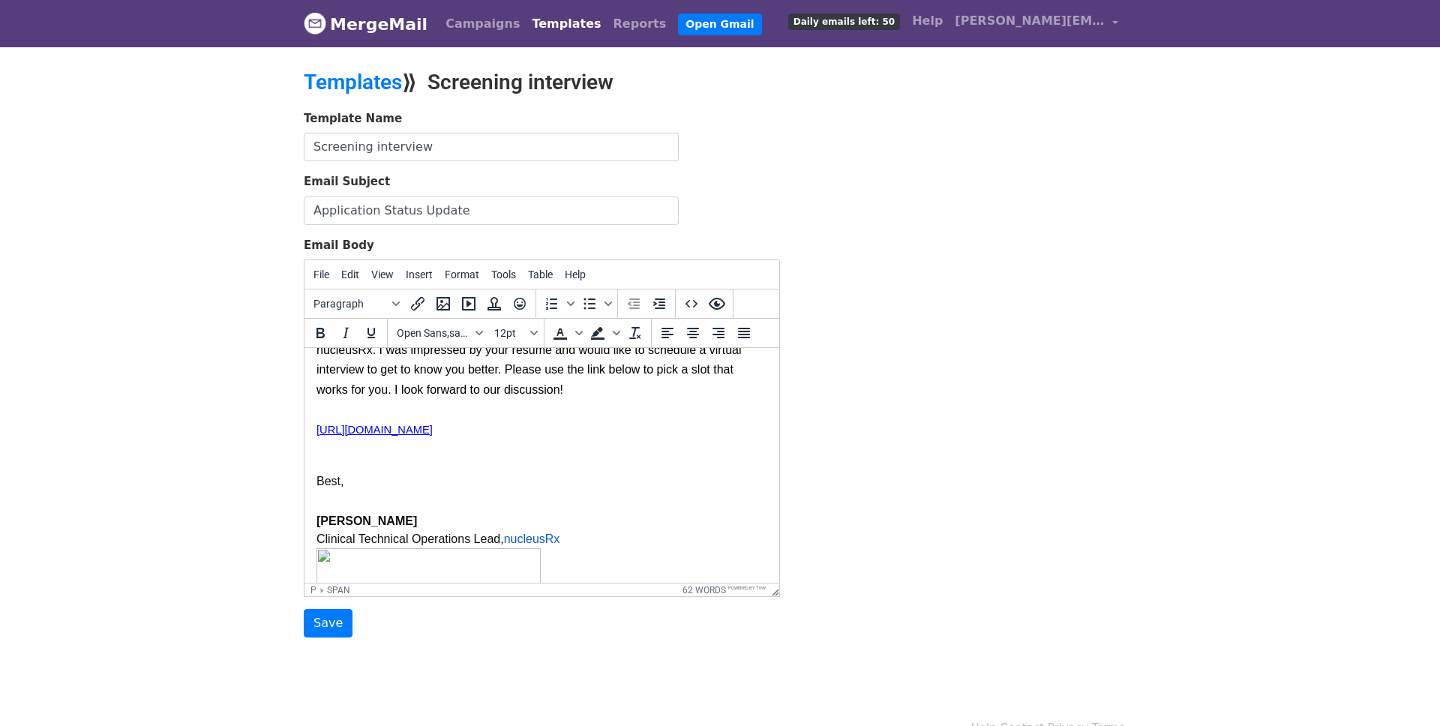
click at [330, 467] on body "Hi , My name is Vibhan and I am the Clinical Technical Operations Lead at nucle…" at bounding box center [542, 428] width 451 height 359
click at [324, 462] on body "Hi , My name is Vibhan and I am the Clinical Technical Operations Lead at nucle…" at bounding box center [542, 428] width 451 height 359
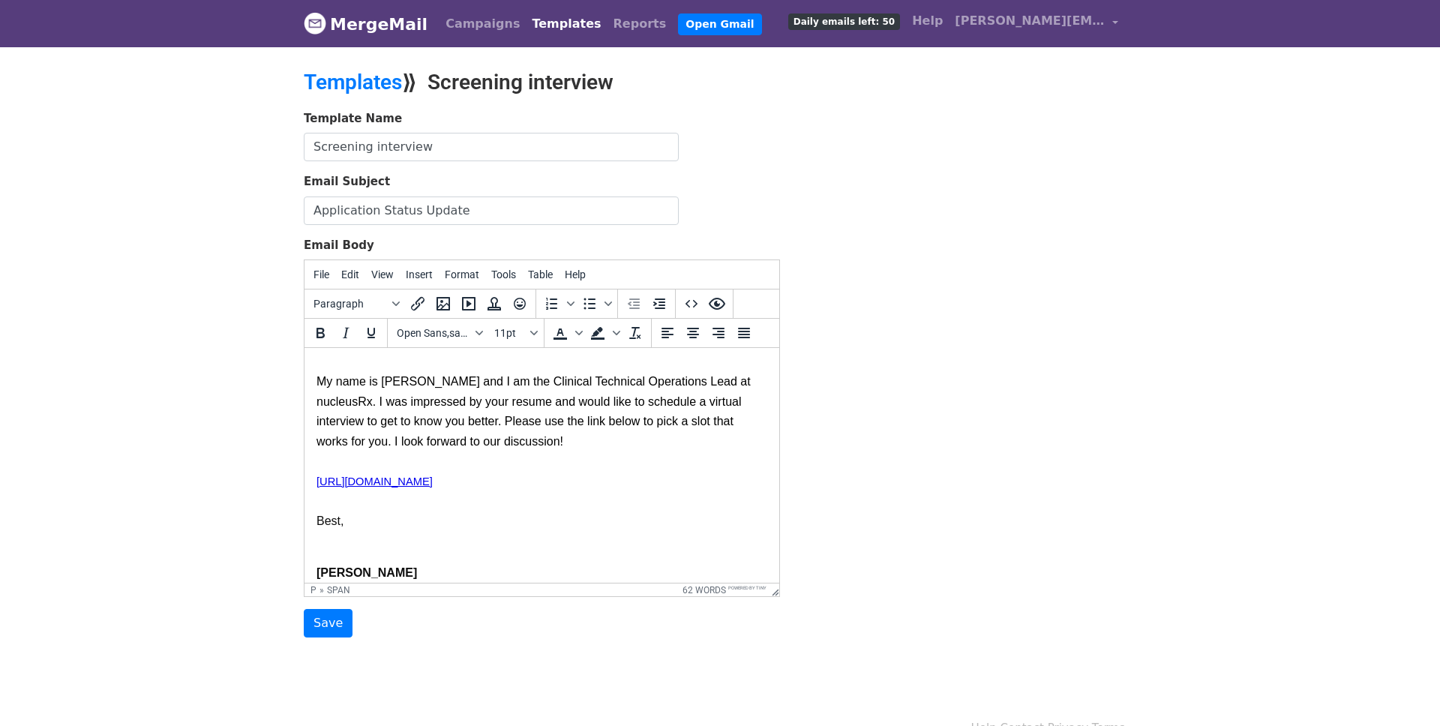
scroll to position [151, 0]
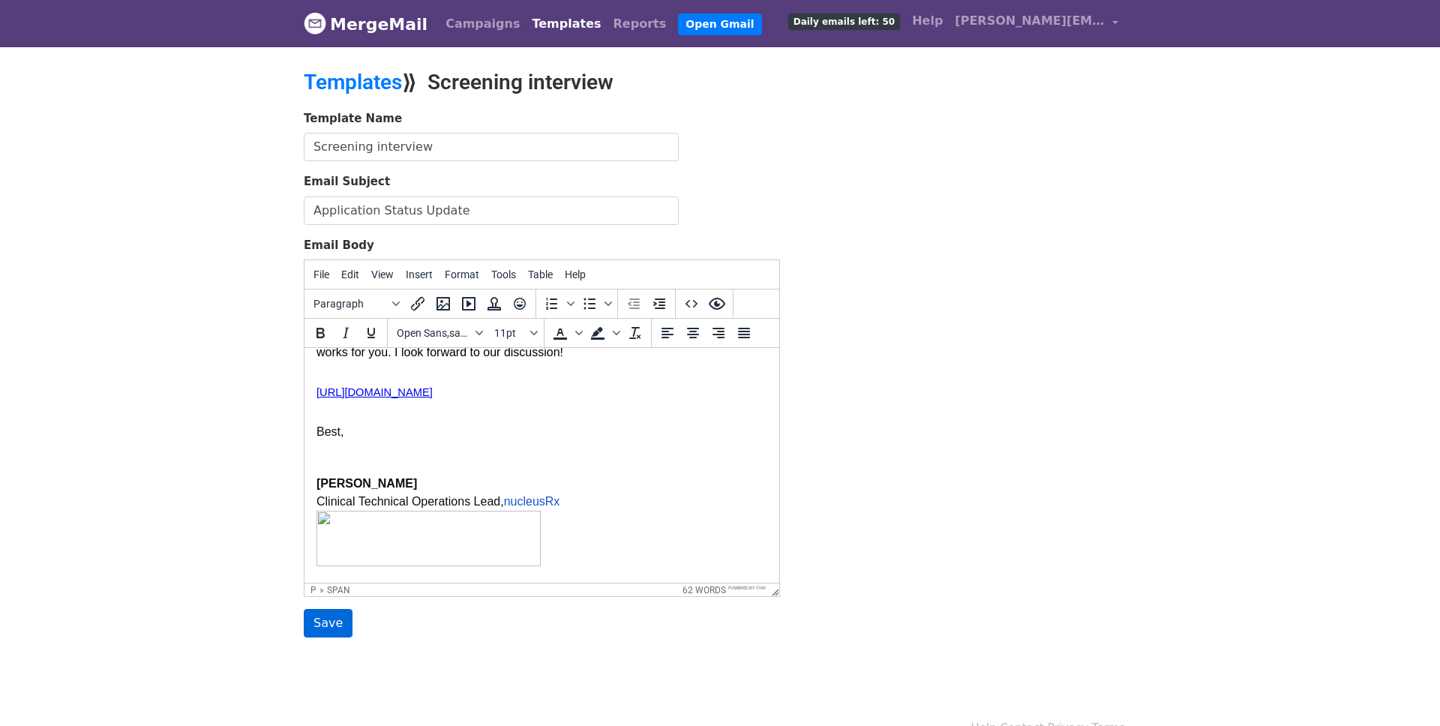
click at [326, 631] on input "Save" at bounding box center [328, 623] width 49 height 29
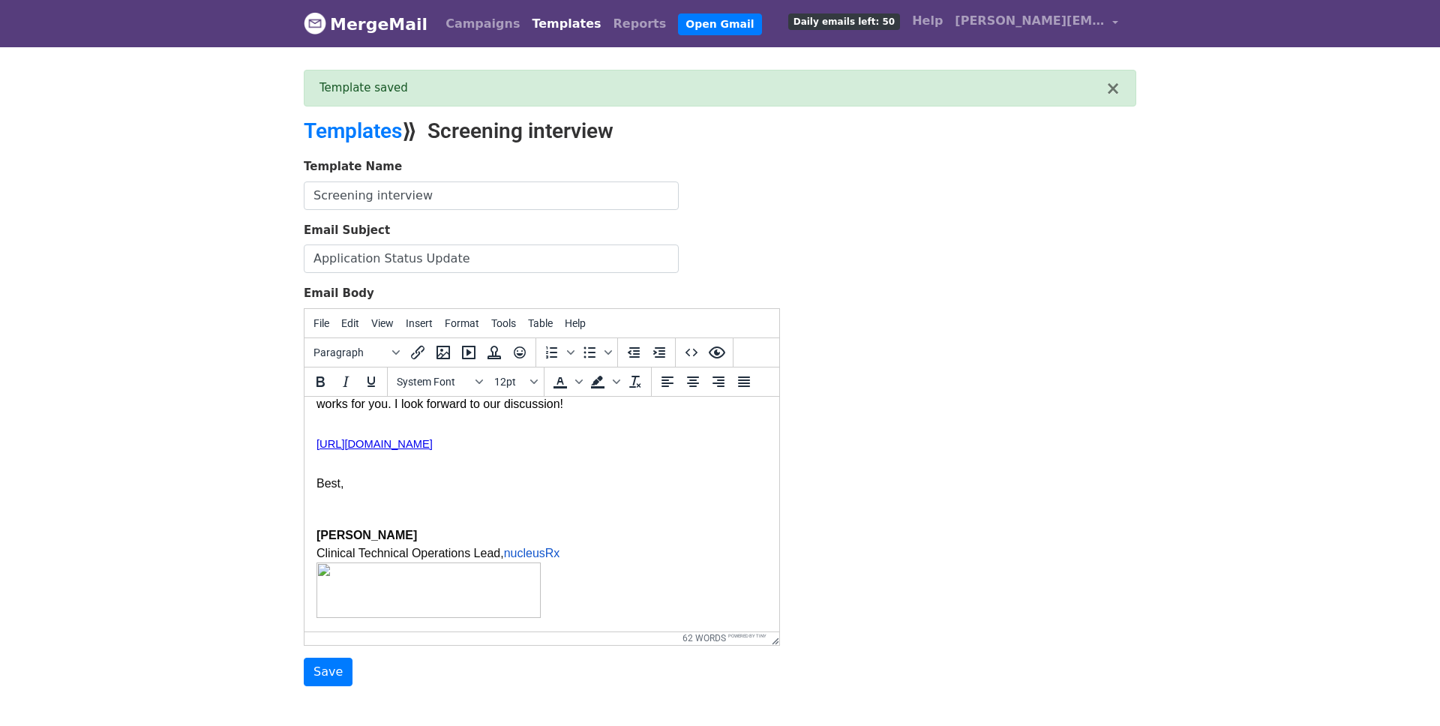
scroll to position [151, 0]
click at [594, 575] on body "Hi , My name is [PERSON_NAME] and I am the Clinical Technical Operations Lead a…" at bounding box center [542, 439] width 451 height 359
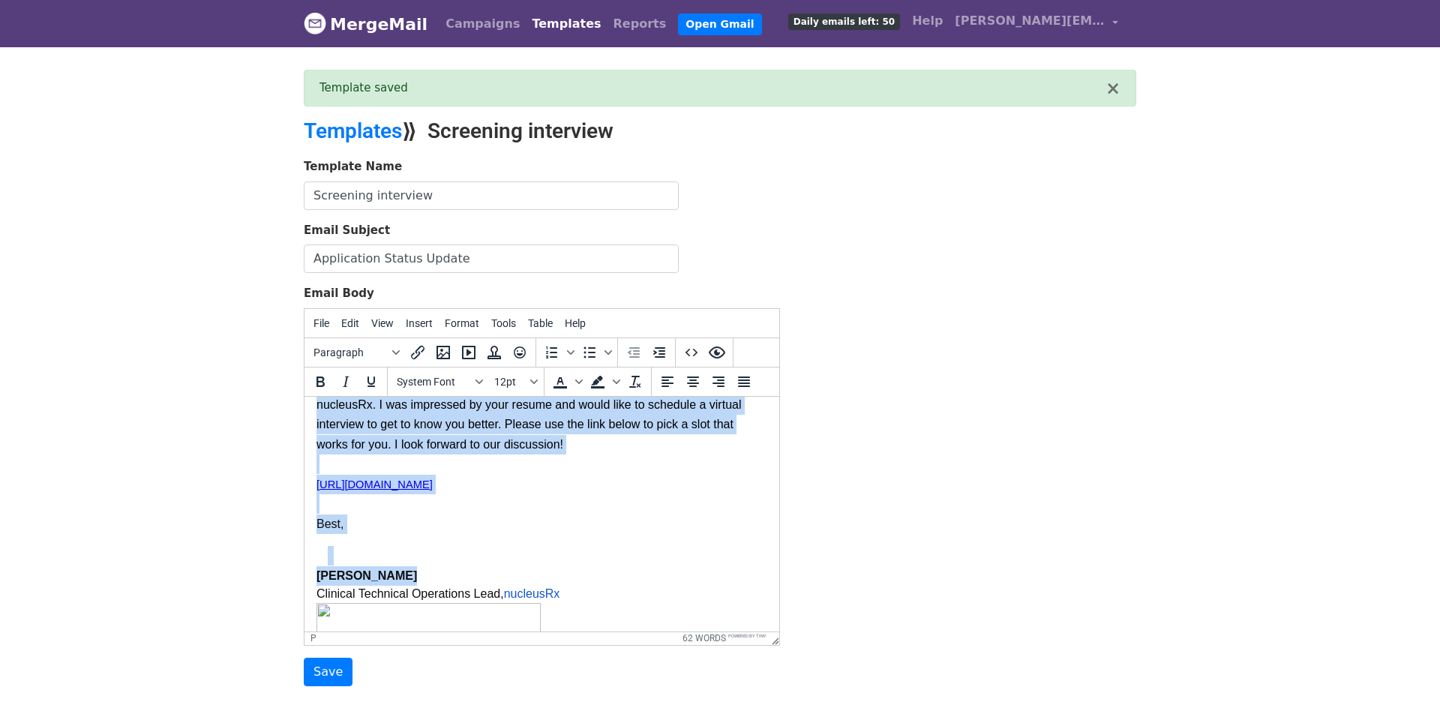
scroll to position [28, 0]
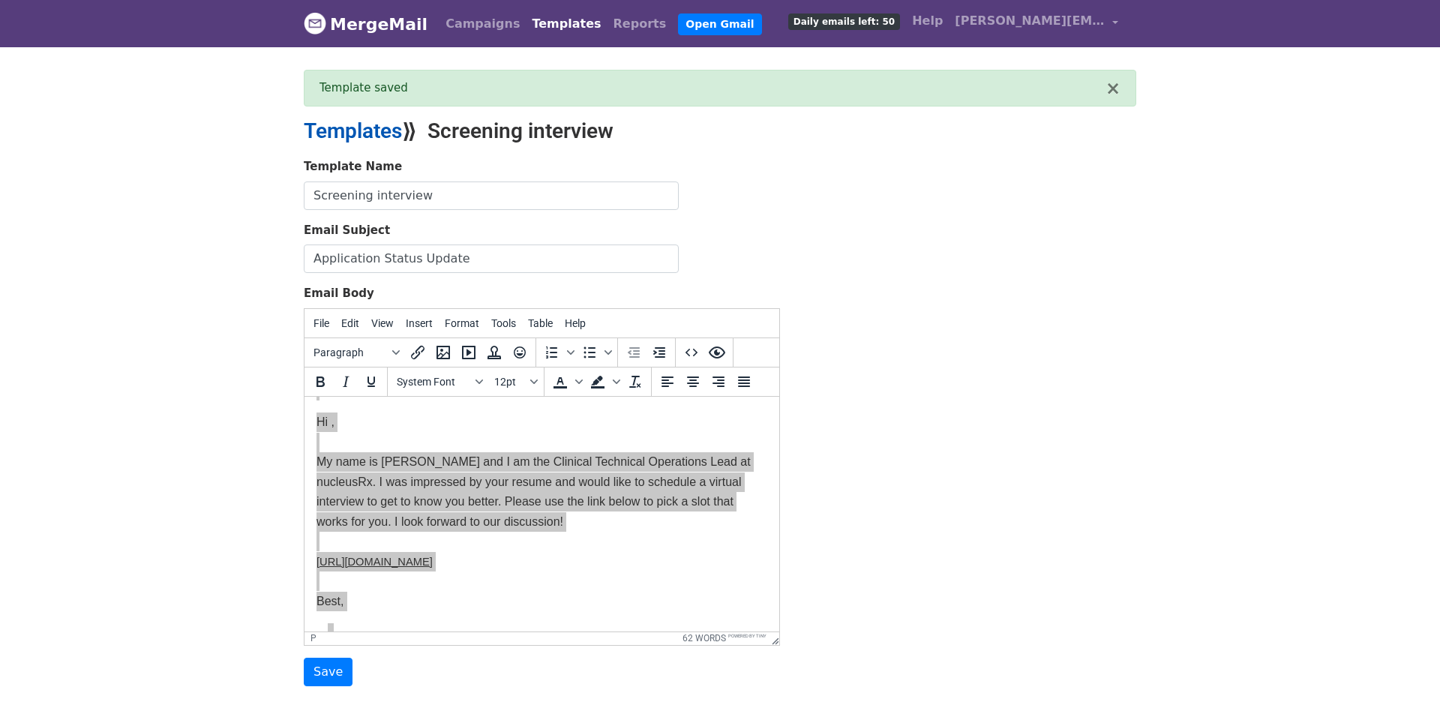
click at [382, 126] on link "Templates" at bounding box center [353, 131] width 98 height 25
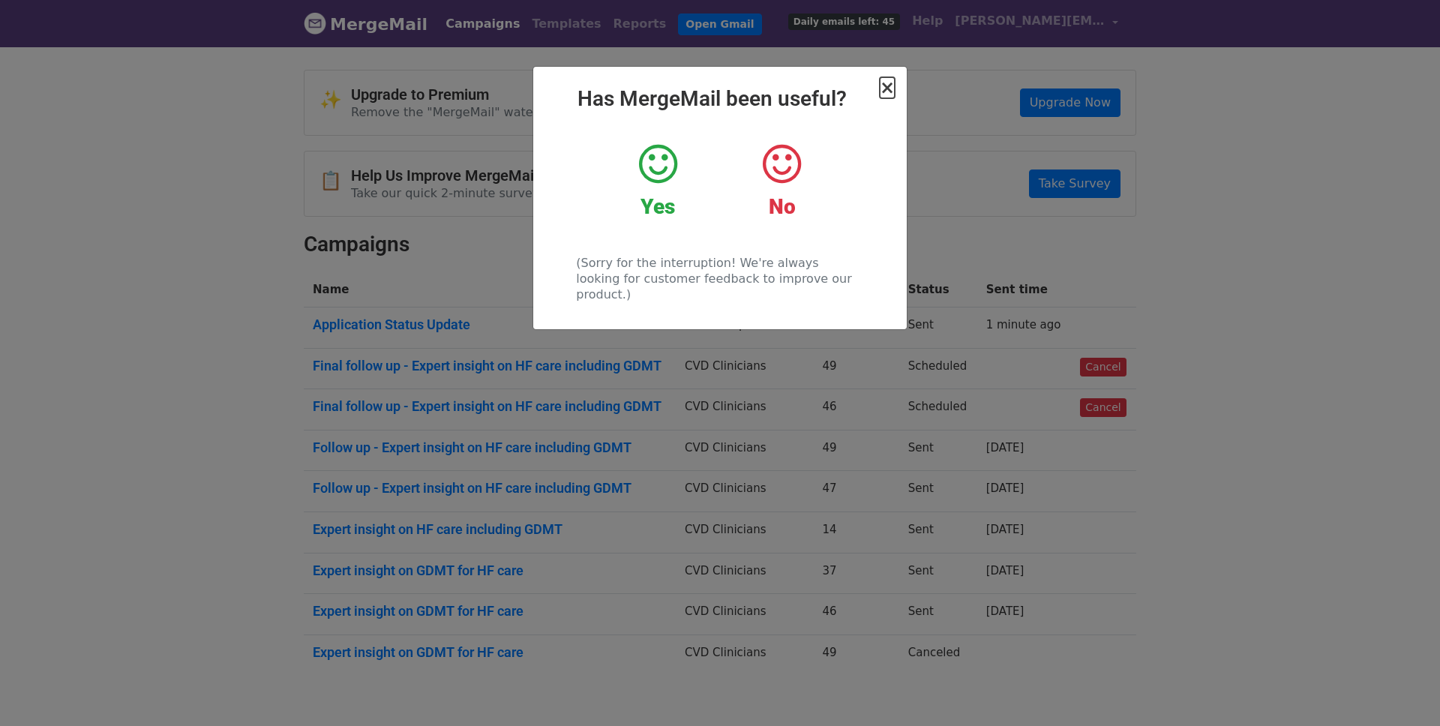
click at [891, 91] on span "×" at bounding box center [887, 87] width 15 height 21
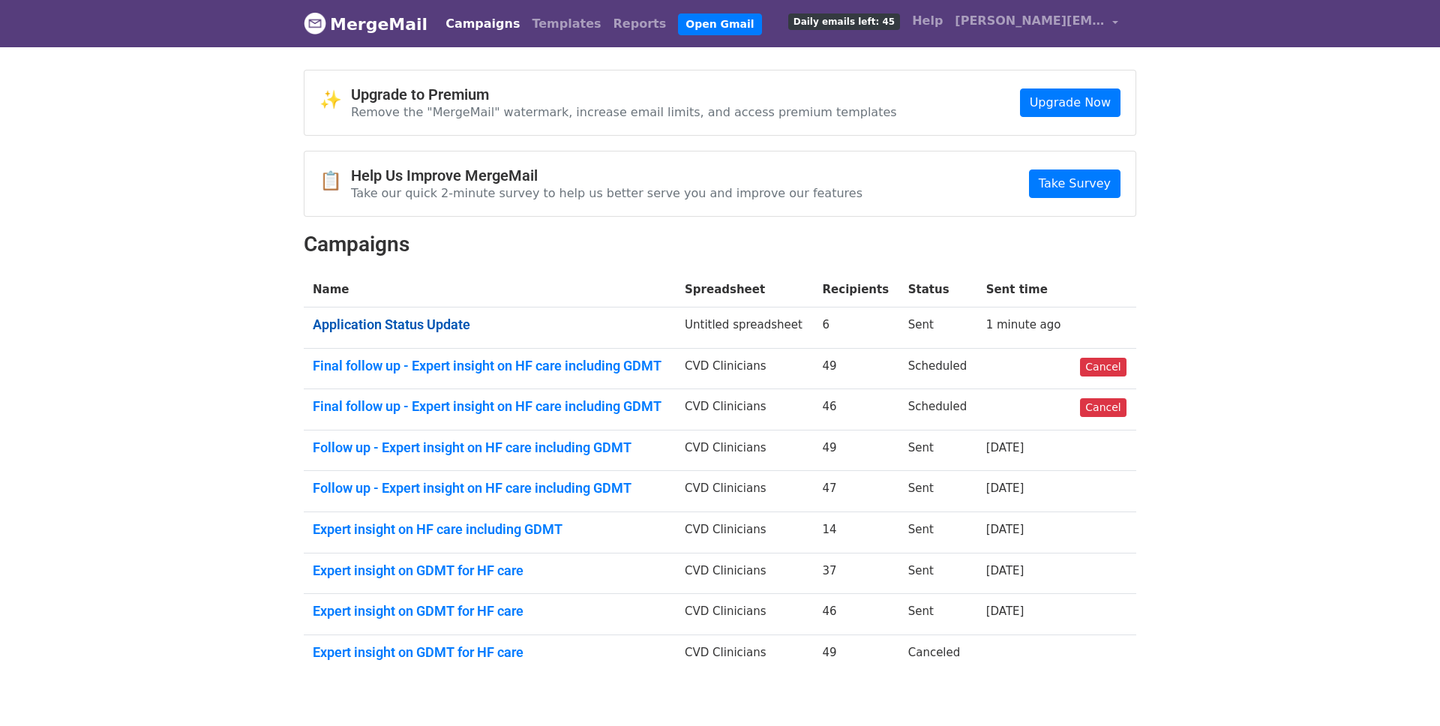
click at [405, 317] on link "Application Status Update" at bounding box center [490, 325] width 354 height 17
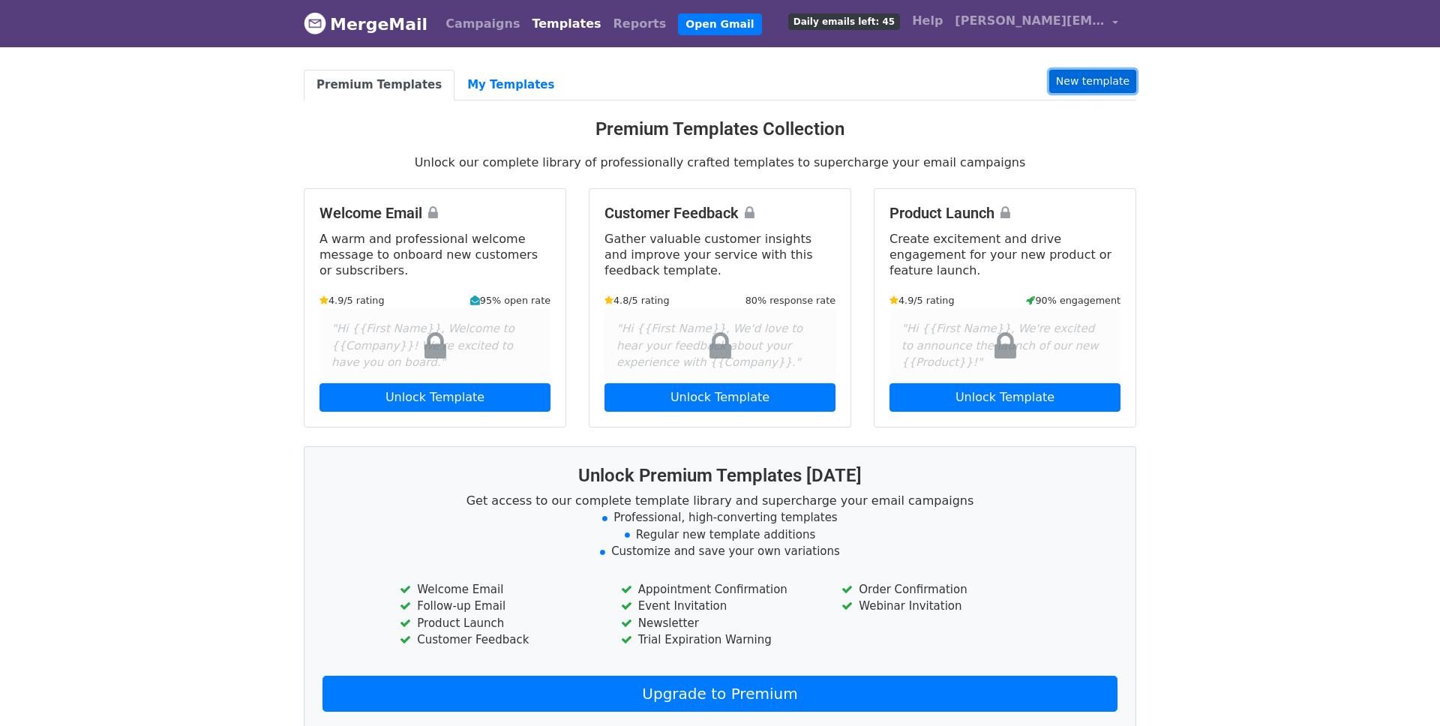
click at [1065, 76] on link "New template" at bounding box center [1093, 81] width 87 height 23
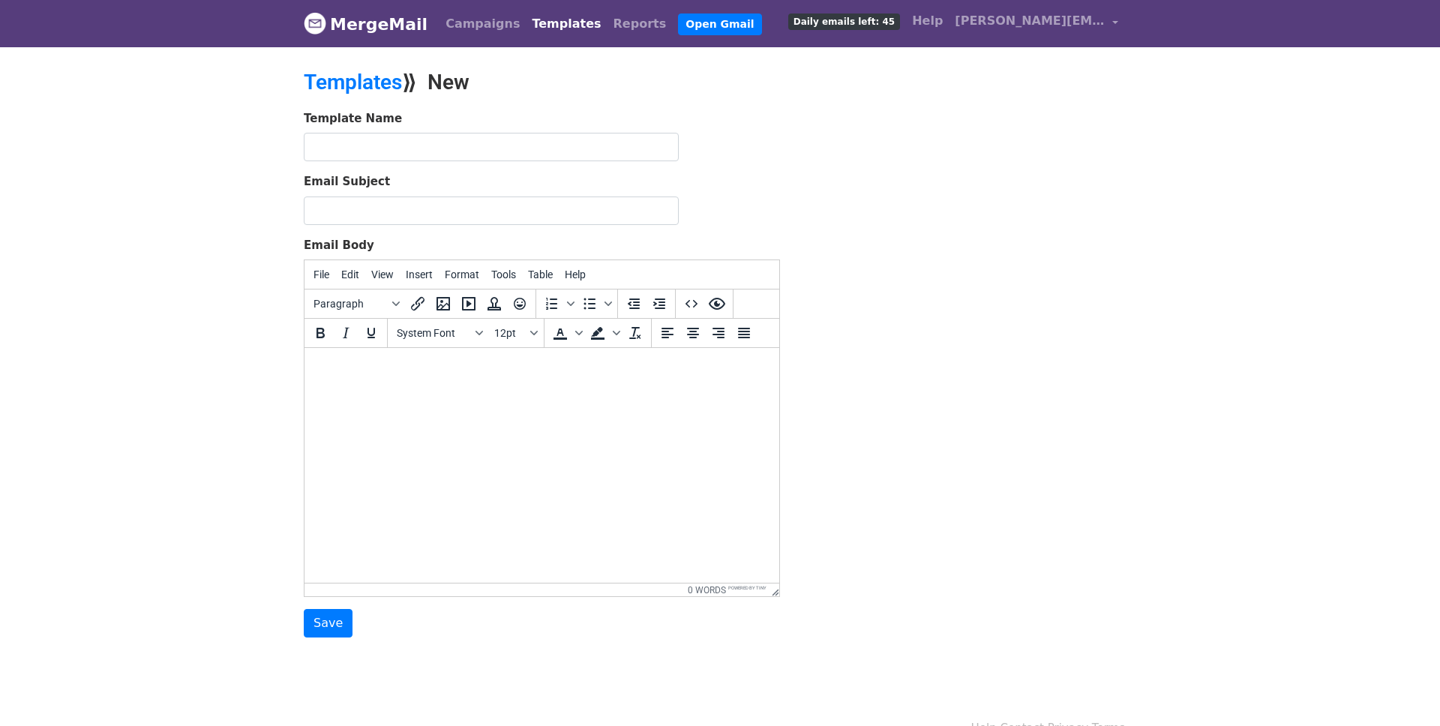
click at [432, 389] on html at bounding box center [542, 368] width 475 height 41
paste body
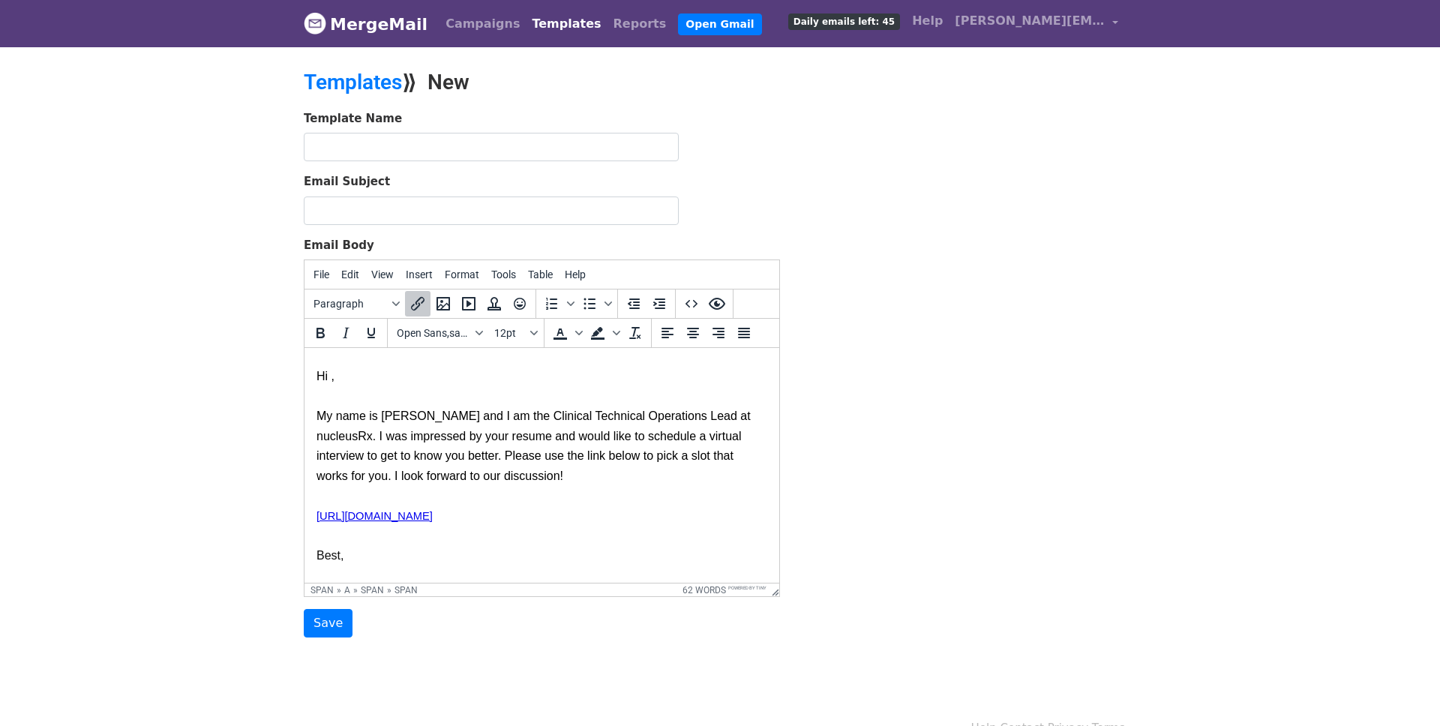
scroll to position [26, 0]
drag, startPoint x: 583, startPoint y: 521, endPoint x: 582, endPoint y: 437, distance: 84.0
click at [582, 437] on p "Hi , My name is Vibhan and I am the Clinical Technical Operations Lead at nucle…" at bounding box center [542, 450] width 451 height 230
click at [598, 449] on p "Hi , My name is Vibhan and I am the Clinical Technical Operations Lead at nucle…" at bounding box center [542, 450] width 451 height 230
drag, startPoint x: 743, startPoint y: 437, endPoint x: 583, endPoint y: 437, distance: 160.5
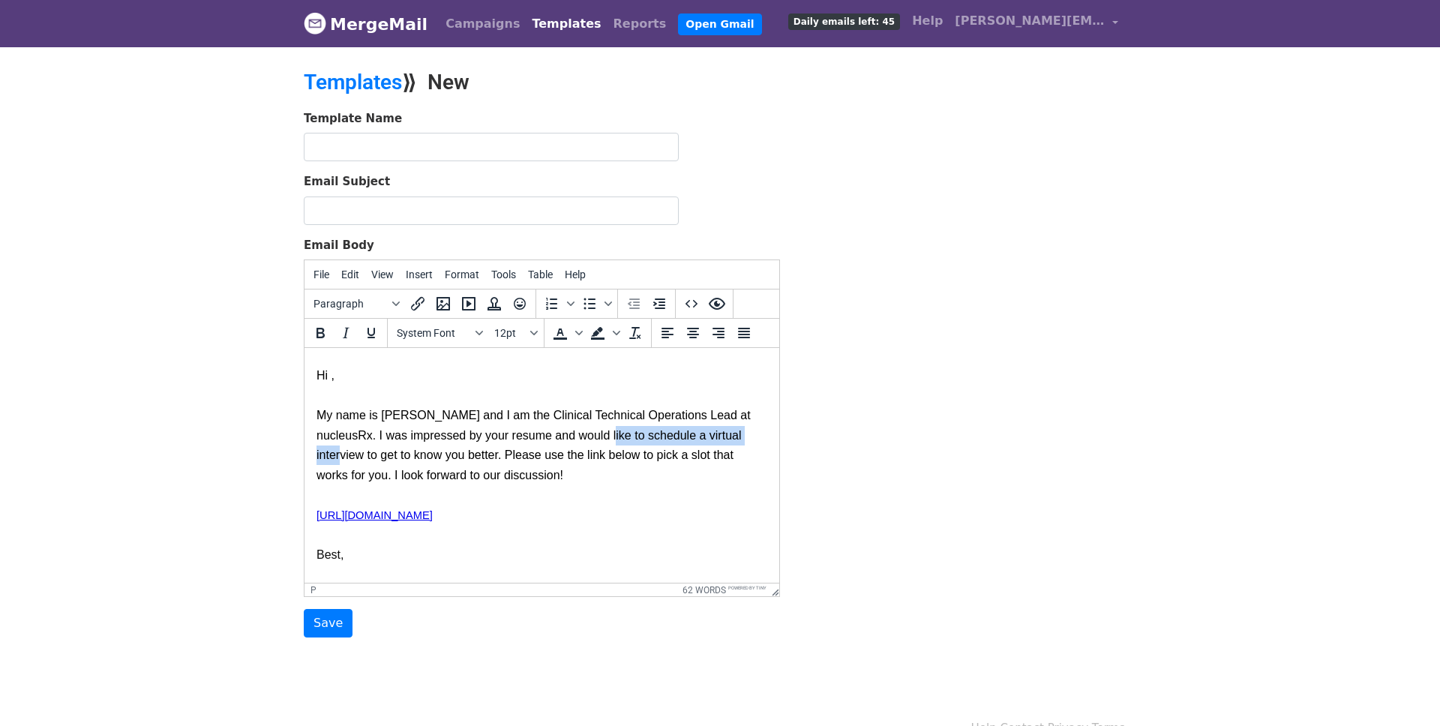
click at [583, 437] on p "Hi , My name is Vibhan and I am the Clinical Technical Operations Lead at nucle…" at bounding box center [542, 450] width 451 height 230
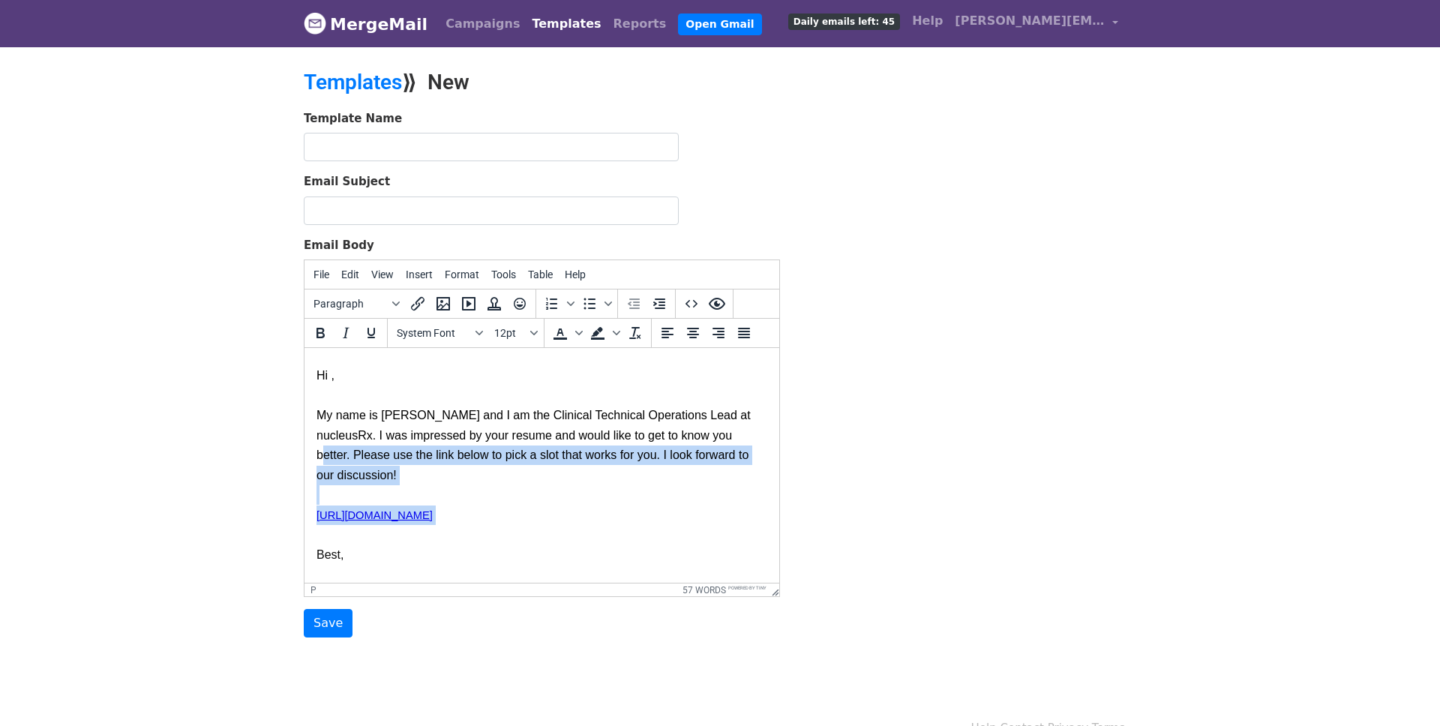
drag, startPoint x: 578, startPoint y: 506, endPoint x: 711, endPoint y: 434, distance: 151.1
click at [711, 434] on p "Hi , My name is Vibhan and I am the Clinical Technical Operations Lead at nucle…" at bounding box center [542, 450] width 451 height 230
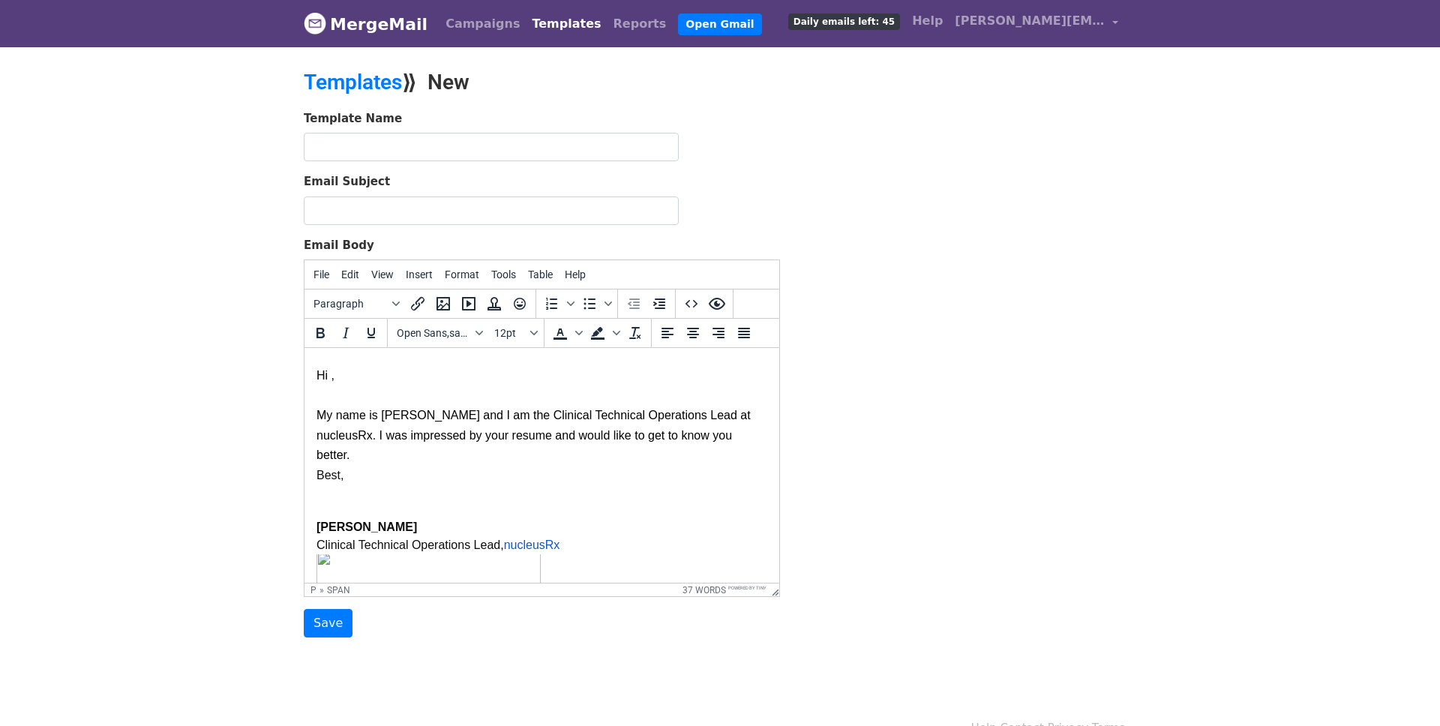
click at [310, 458] on html "Hi , My name is Vibhan and I am the Clinical Technical Operations Lead at nucle…" at bounding box center [542, 475] width 475 height 304
click at [728, 436] on p "Hi , My name is Vibhan and I am the Clinical Technical Operations Lead at nucle…" at bounding box center [542, 420] width 451 height 171
click at [717, 436] on p "Hi , My name is Vibhan and I am the Clinical Technical Operations Lead at nucle…" at bounding box center [542, 420] width 451 height 171
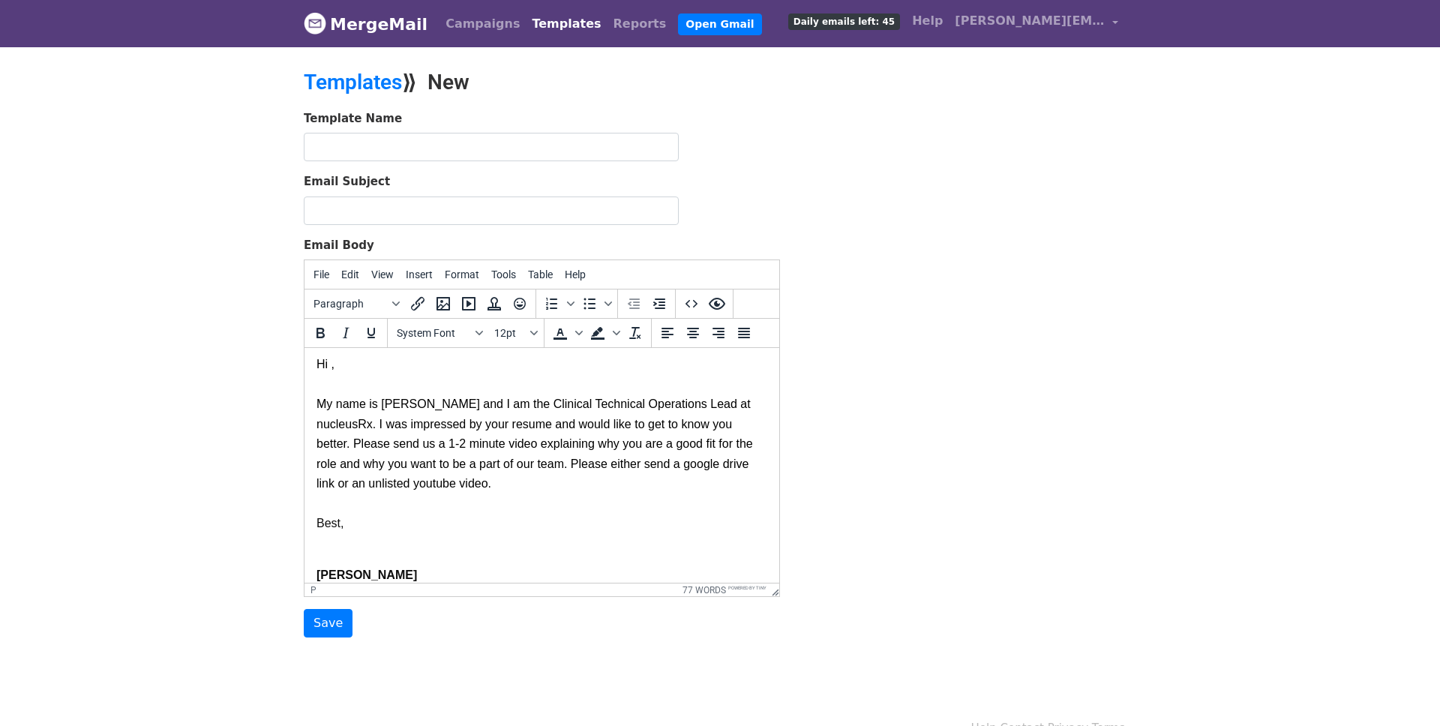
scroll to position [41, 0]
drag, startPoint x: 389, startPoint y: 438, endPoint x: 373, endPoint y: 438, distance: 15.8
click at [373, 438] on p "Hi , My name is Vibhan and I am the Clinical Technical Operations Lead at nucle…" at bounding box center [542, 424] width 451 height 211
click at [591, 476] on p "Hi , My name is Vibhan and I am the Clinical Technical Operations Lead at nucle…" at bounding box center [542, 424] width 451 height 211
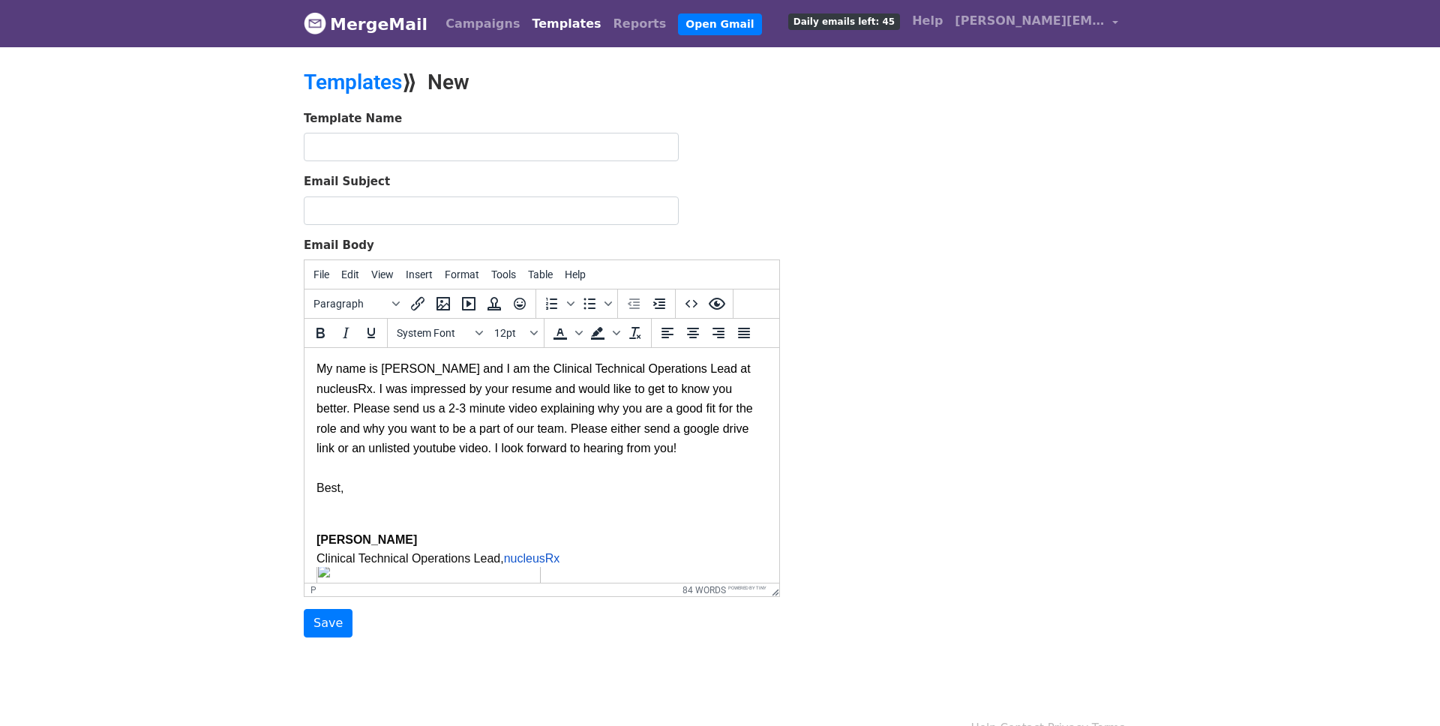
scroll to position [132, 0]
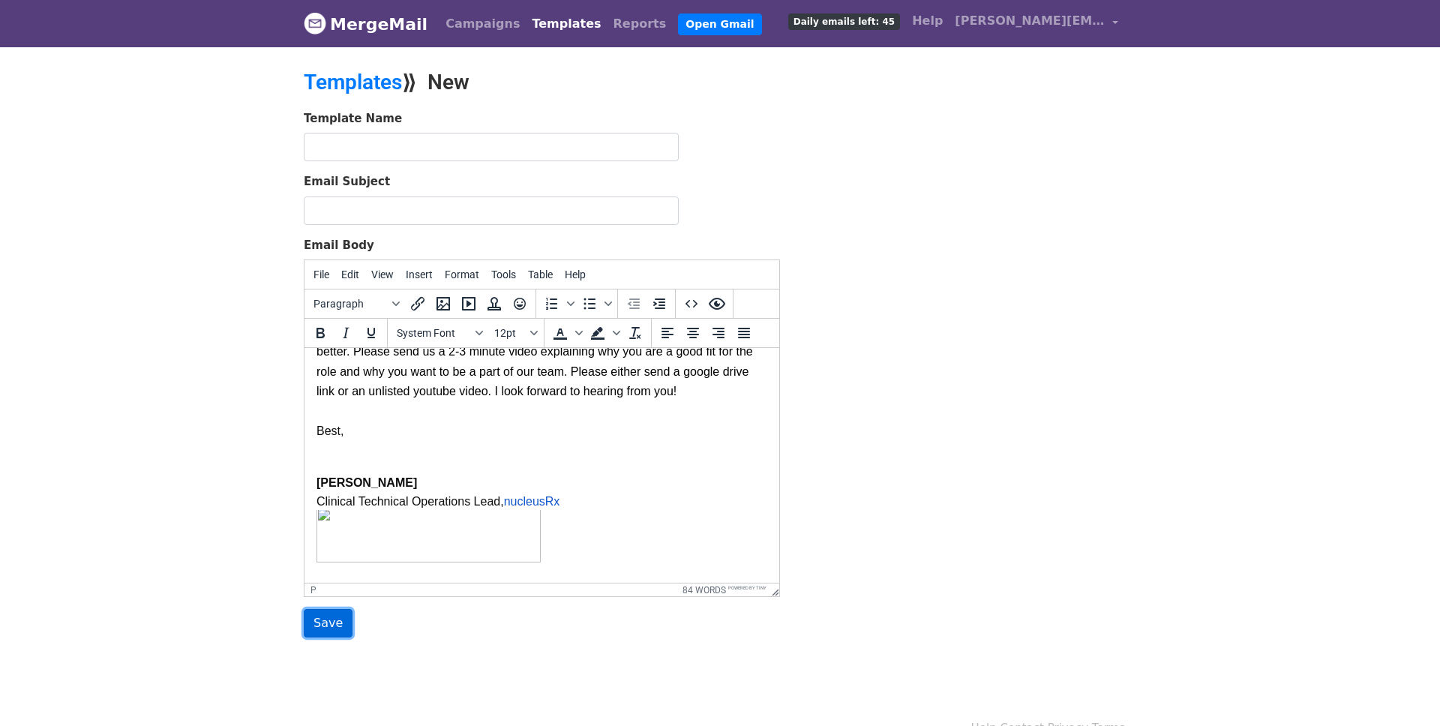
click at [321, 622] on input "Save" at bounding box center [328, 623] width 49 height 29
type input "A"
click at [552, 211] on input "Email Subject" at bounding box center [491, 211] width 375 height 29
type input "Application Status Update"
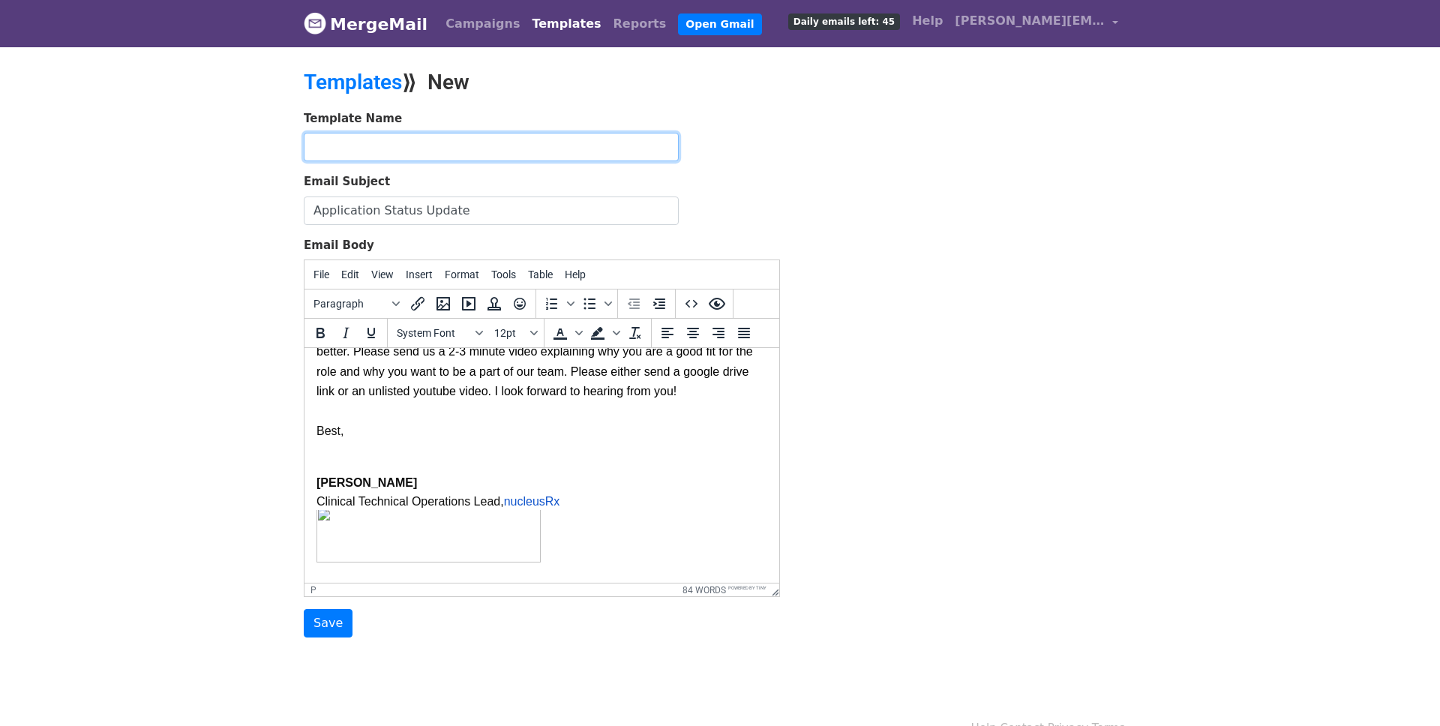
click at [473, 133] on input "text" at bounding box center [491, 147] width 375 height 29
type input "Video screening template"
click at [333, 622] on input "Save" at bounding box center [328, 623] width 49 height 29
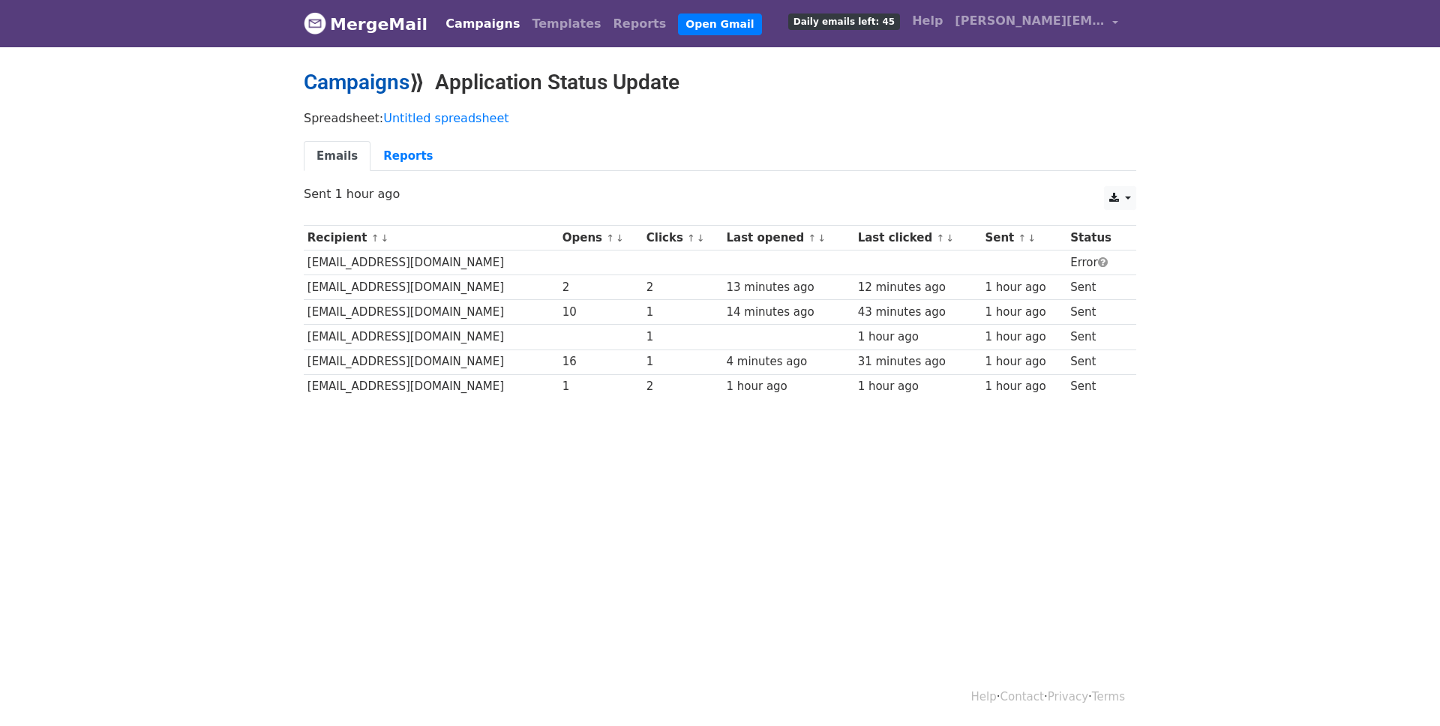
click at [364, 81] on link "Campaigns" at bounding box center [357, 82] width 106 height 25
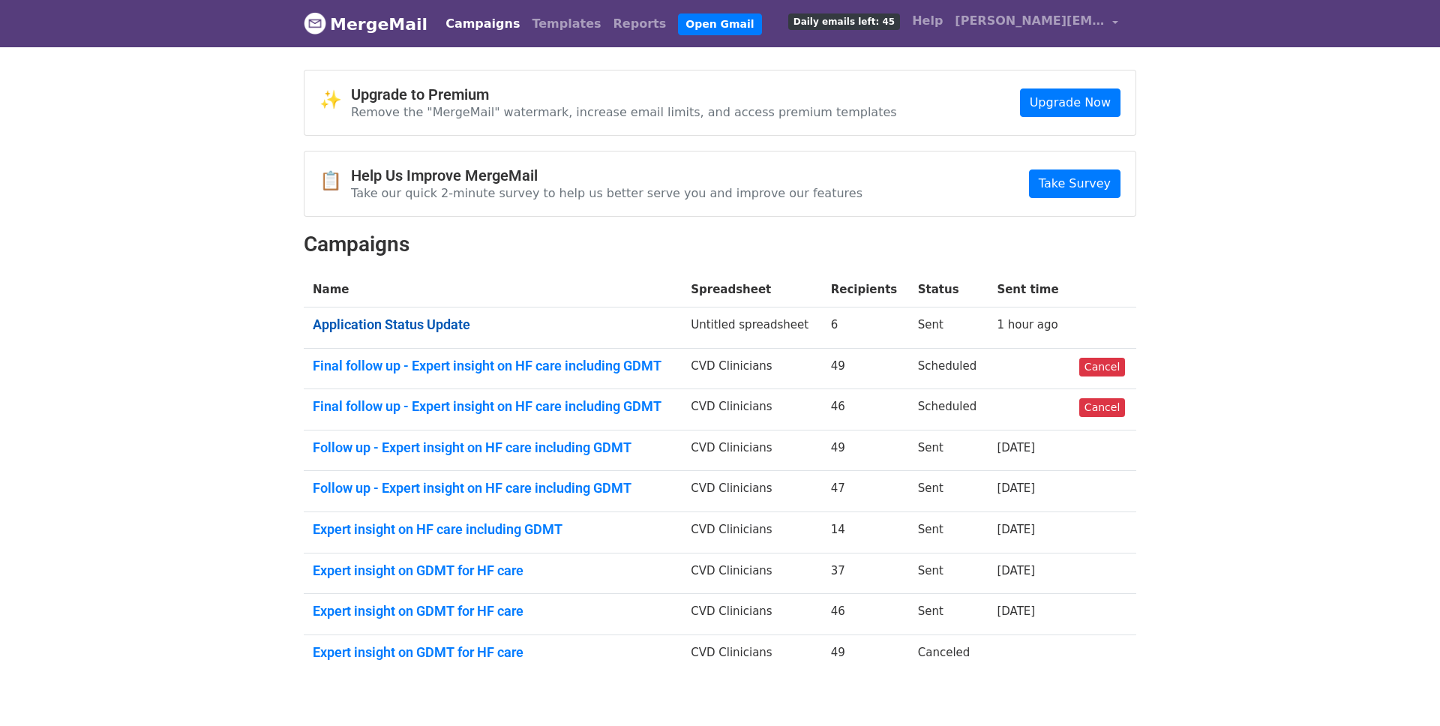
click at [403, 323] on link "Application Status Update" at bounding box center [493, 325] width 360 height 17
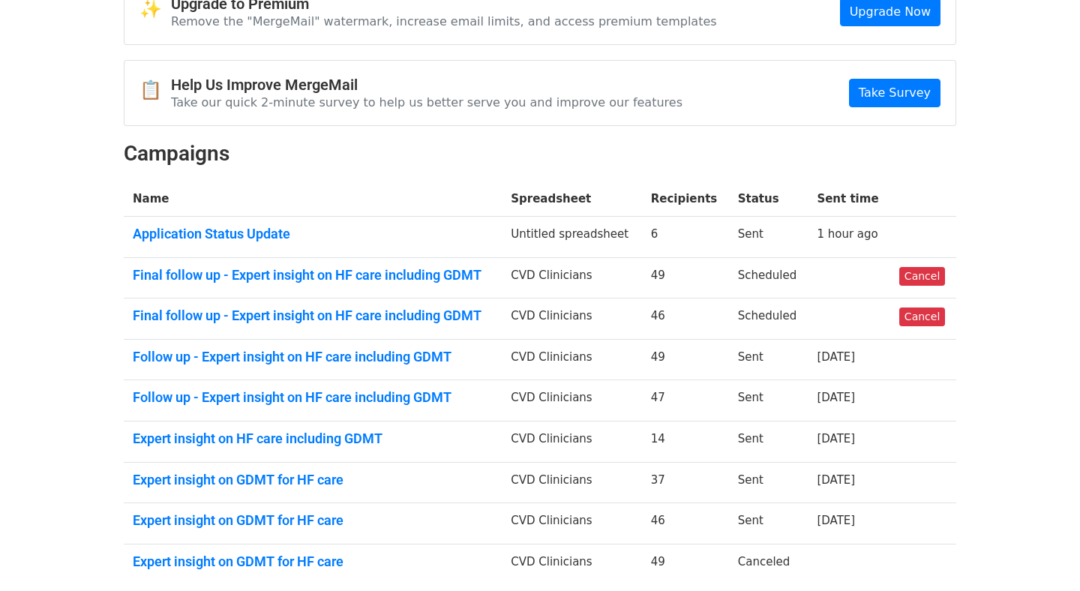
scroll to position [92, 0]
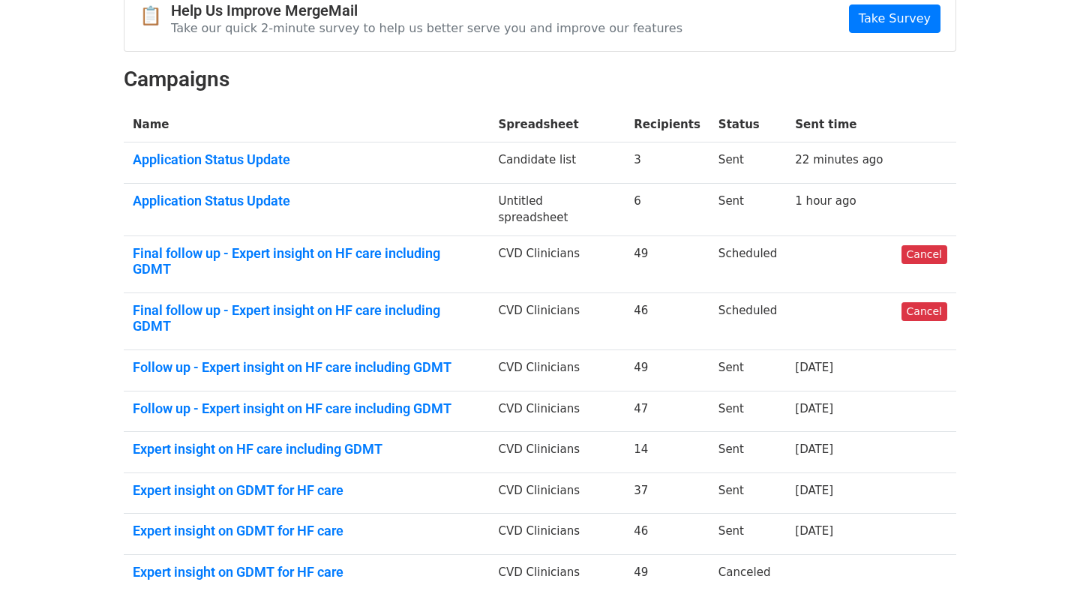
scroll to position [172, 0]
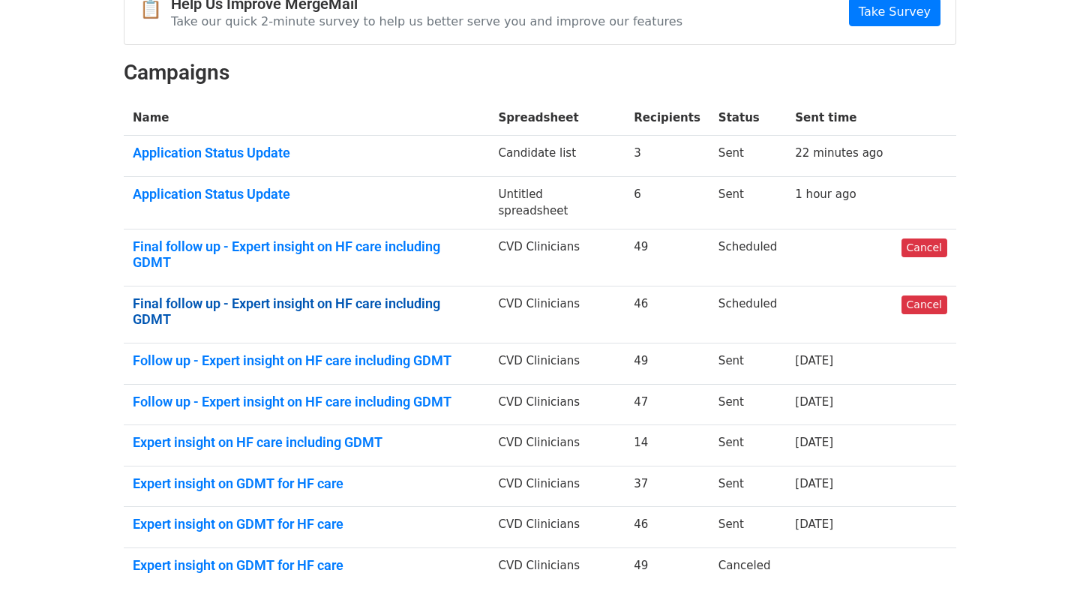
click at [467, 296] on link "Final follow up - Expert insight on HF care including GDMT" at bounding box center [307, 312] width 348 height 32
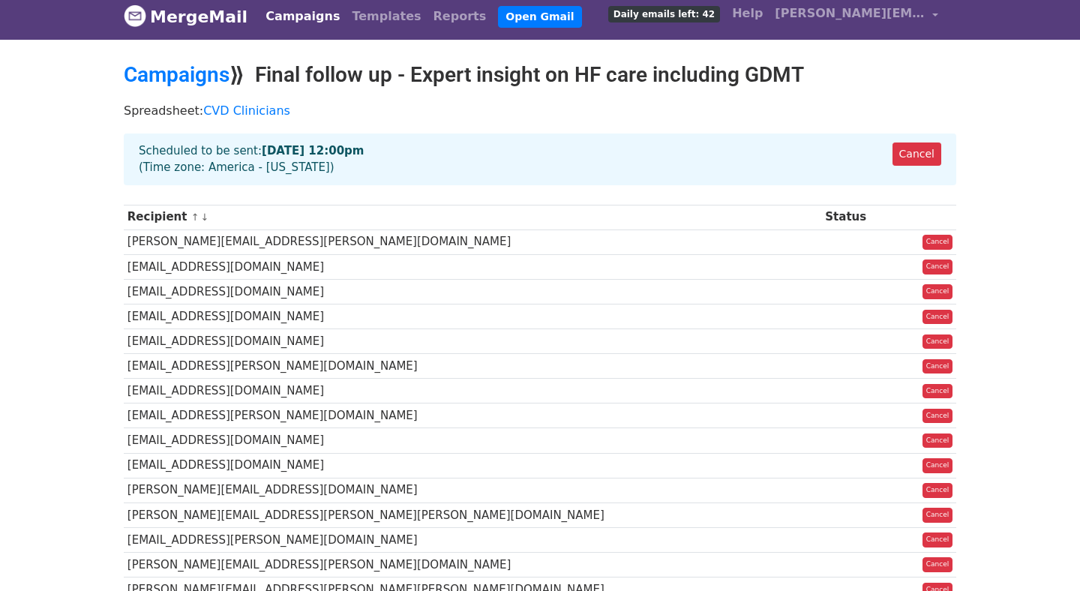
scroll to position [9, 0]
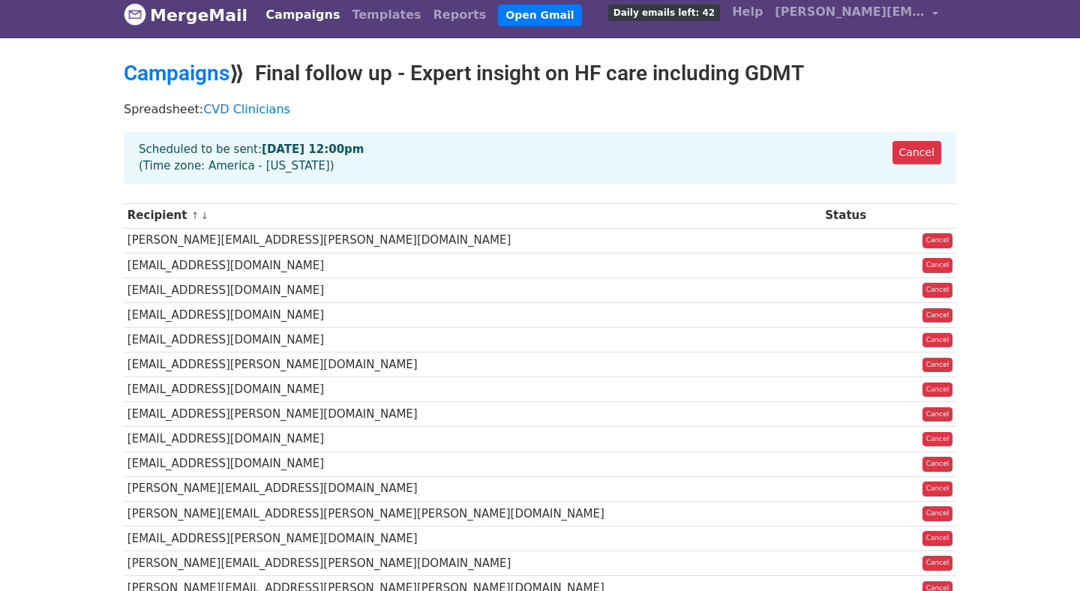
click at [646, 105] on p "Spreadsheet: CVD Clinicians" at bounding box center [540, 109] width 833 height 16
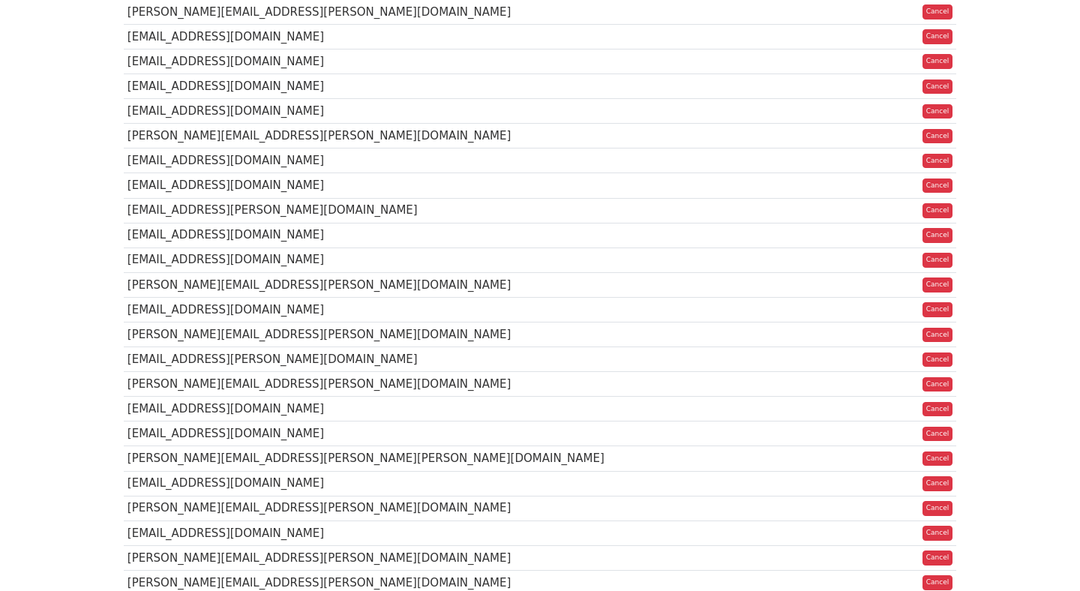
scroll to position [931, 0]
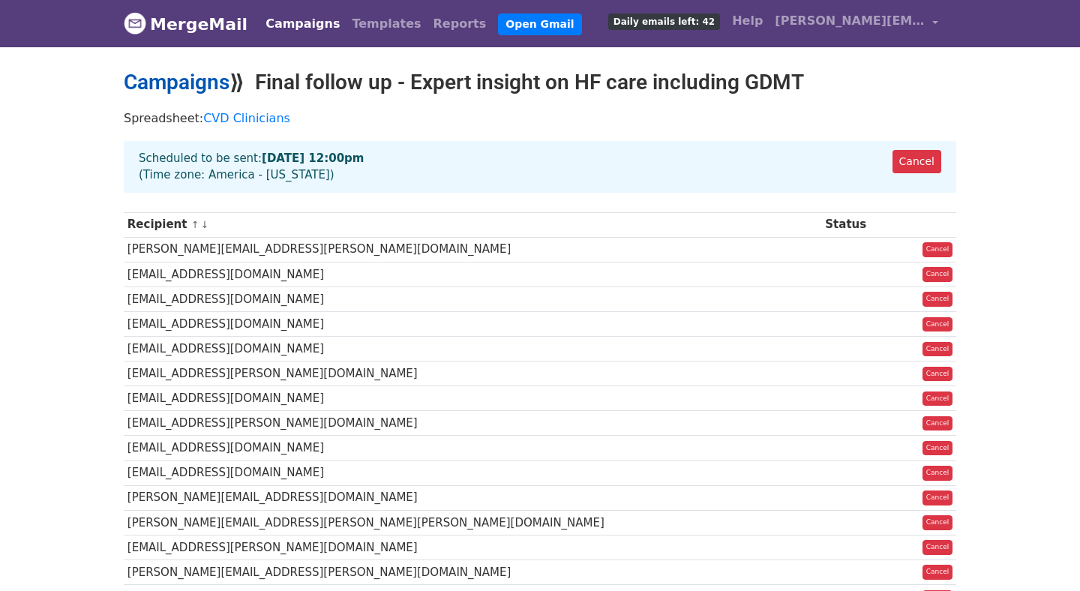
click at [204, 85] on link "Campaigns" at bounding box center [177, 82] width 106 height 25
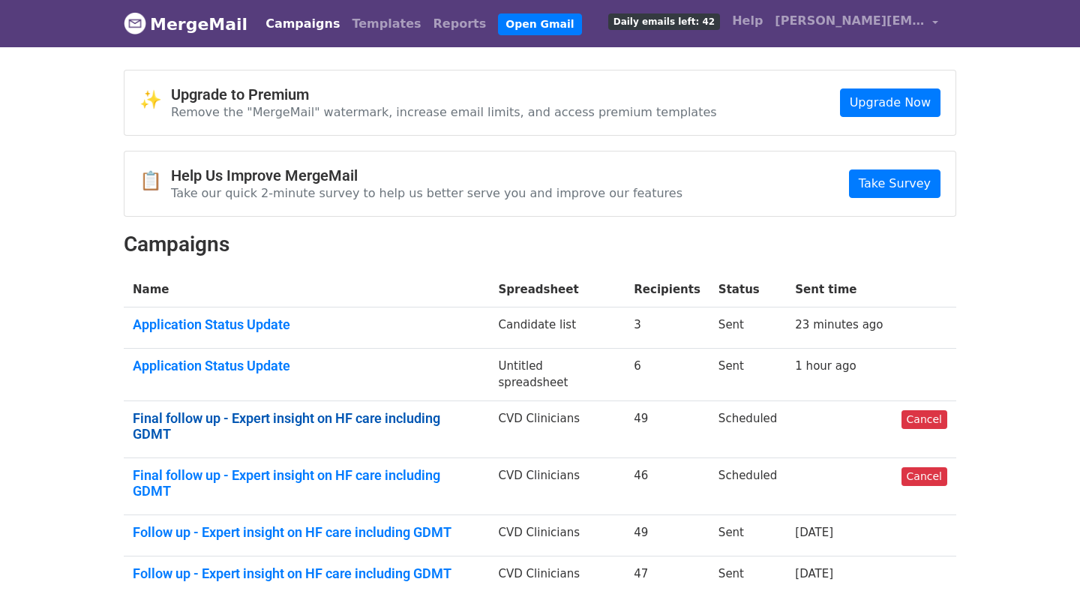
click at [384, 410] on link "Final follow up - Expert insight on HF care including GDMT" at bounding box center [307, 426] width 348 height 32
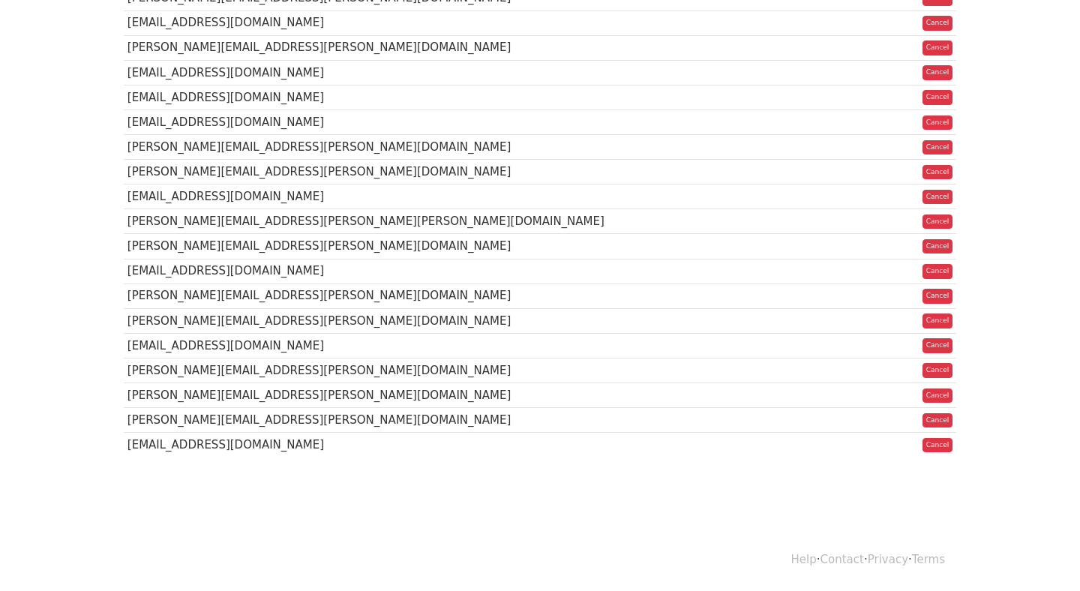
scroll to position [254, 0]
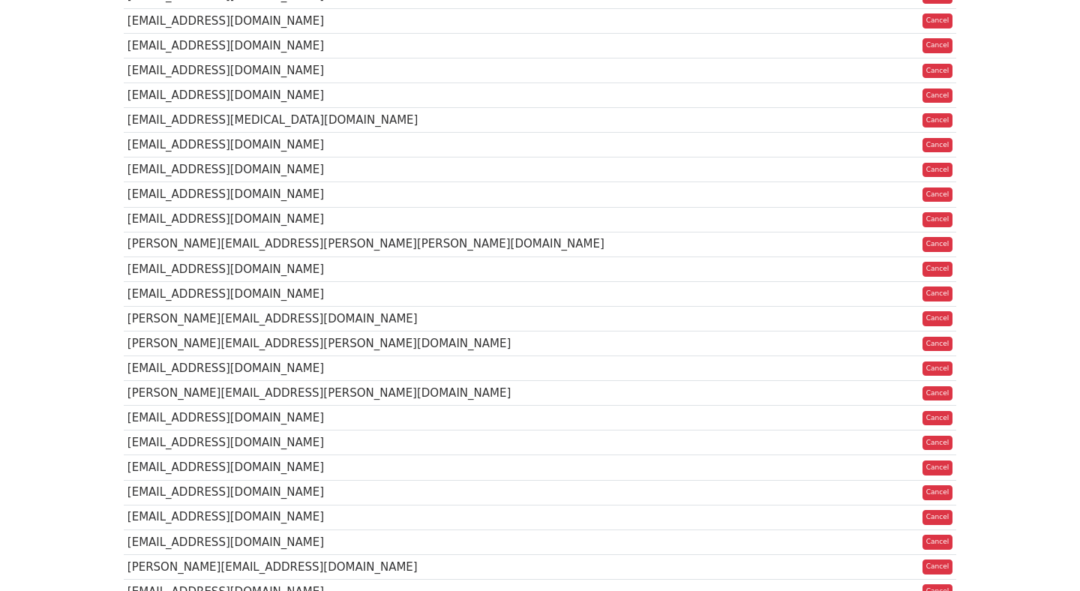
click at [1009, 305] on body "MergeMail Campaigns Templates Reports Open Gmail Daily emails left: 42 Help vib…" at bounding box center [540, 508] width 1080 height 1525
click at [931, 297] on link "Cancel" at bounding box center [938, 294] width 31 height 15
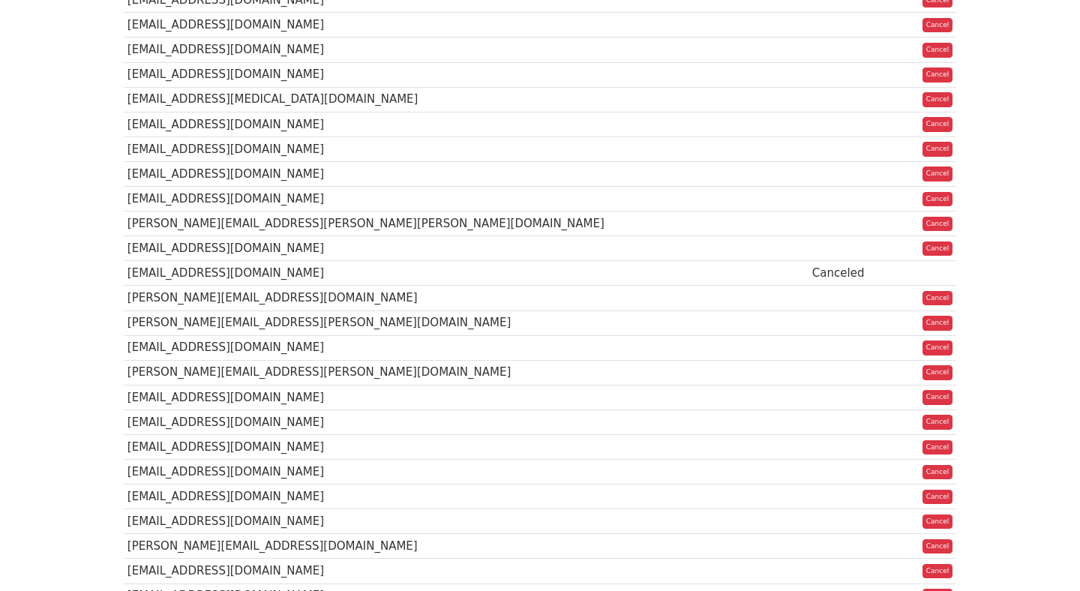
scroll to position [313, 0]
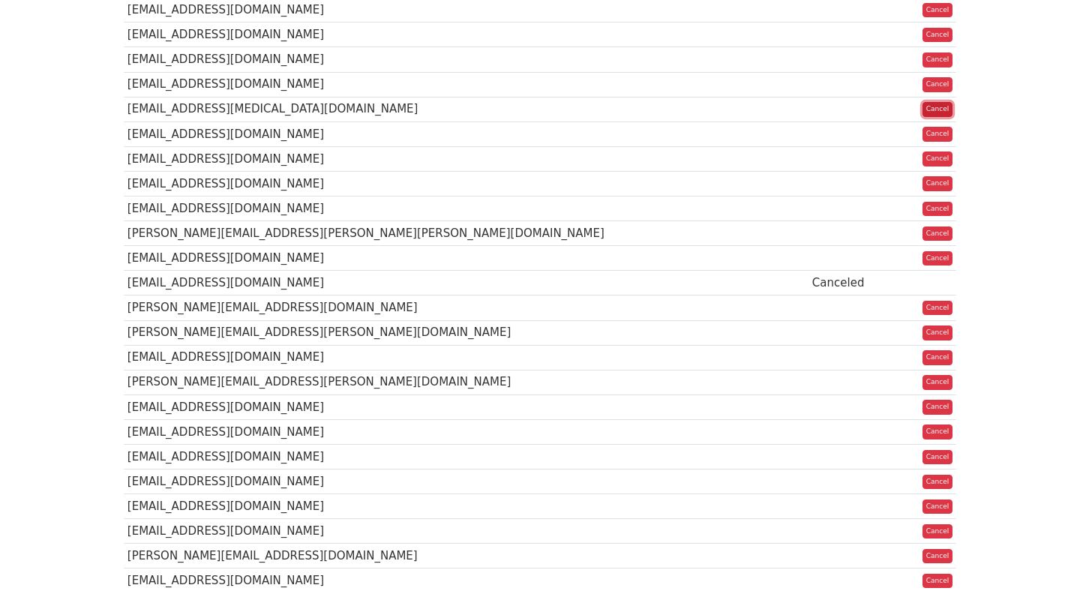
click at [942, 110] on link "Cancel" at bounding box center [938, 109] width 31 height 15
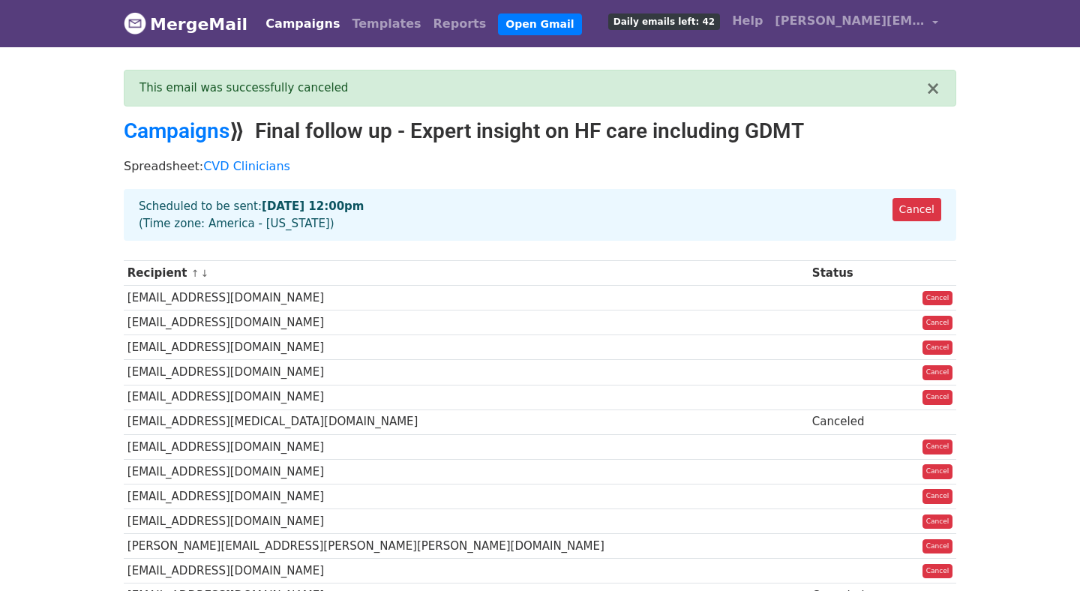
scroll to position [903, 0]
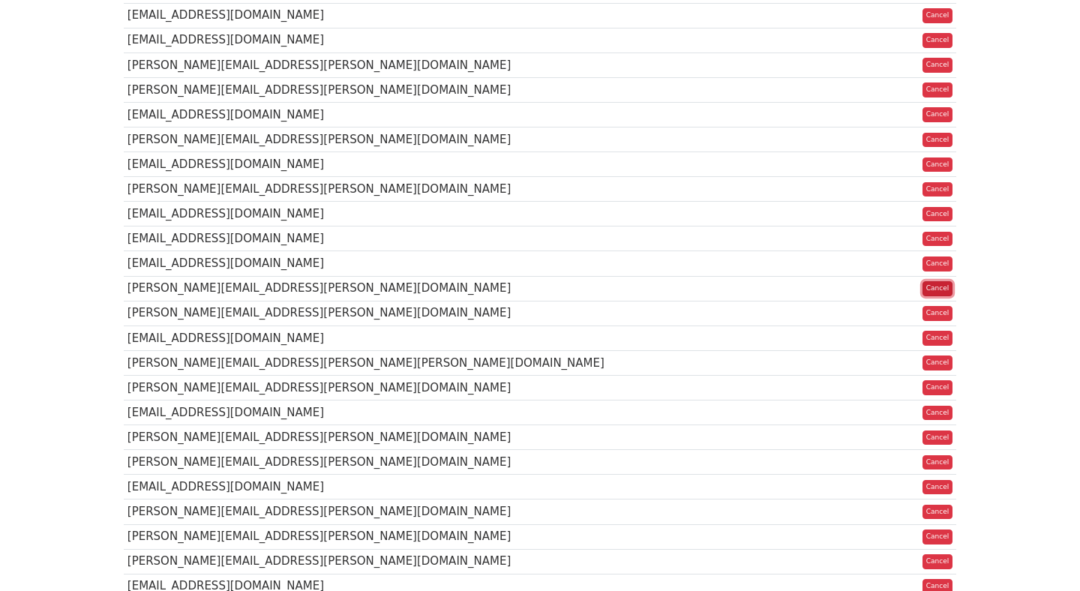
click at [936, 296] on link "Cancel" at bounding box center [938, 288] width 31 height 15
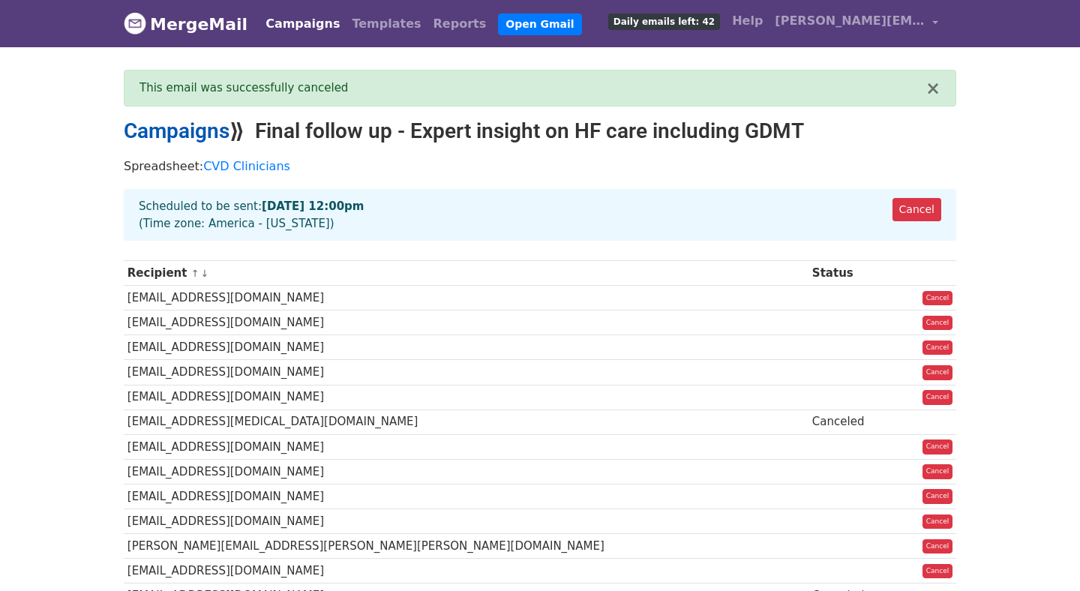
click at [191, 122] on link "Campaigns" at bounding box center [177, 131] width 106 height 25
